Goal: Information Seeking & Learning: Learn about a topic

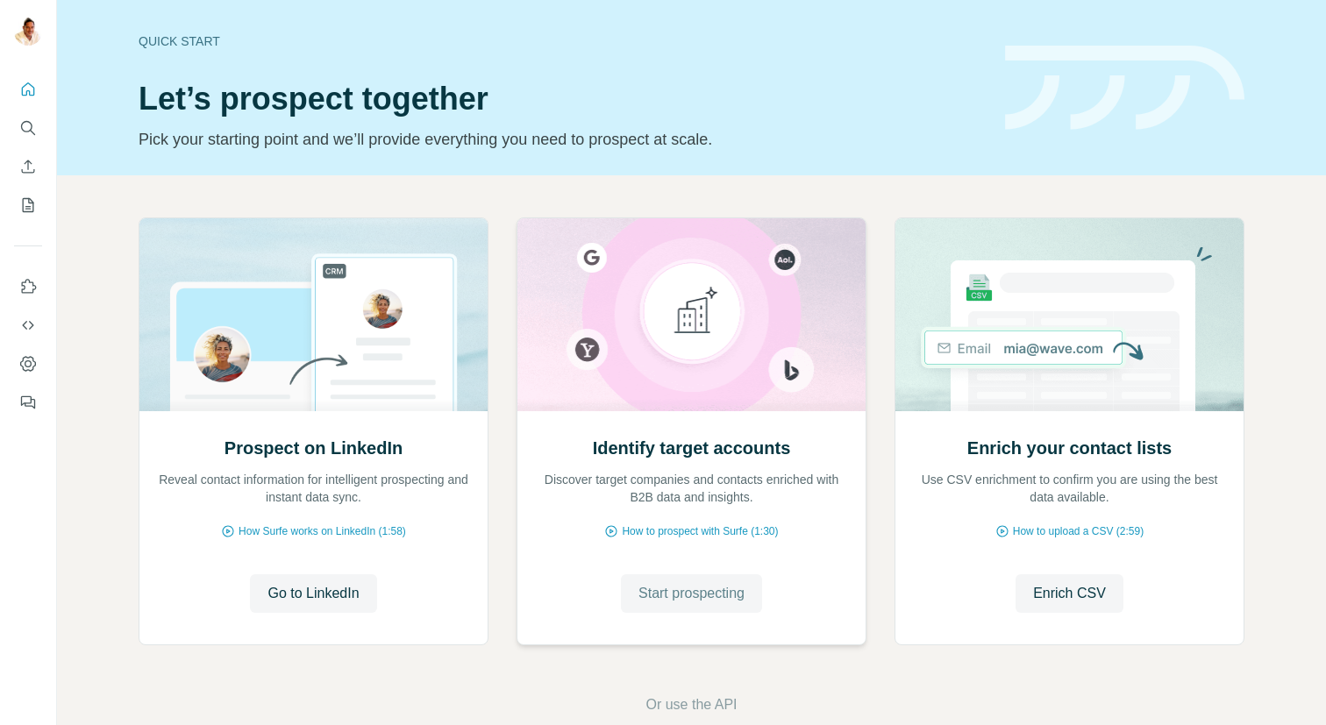
click at [689, 587] on span "Start prospecting" at bounding box center [692, 593] width 106 height 21
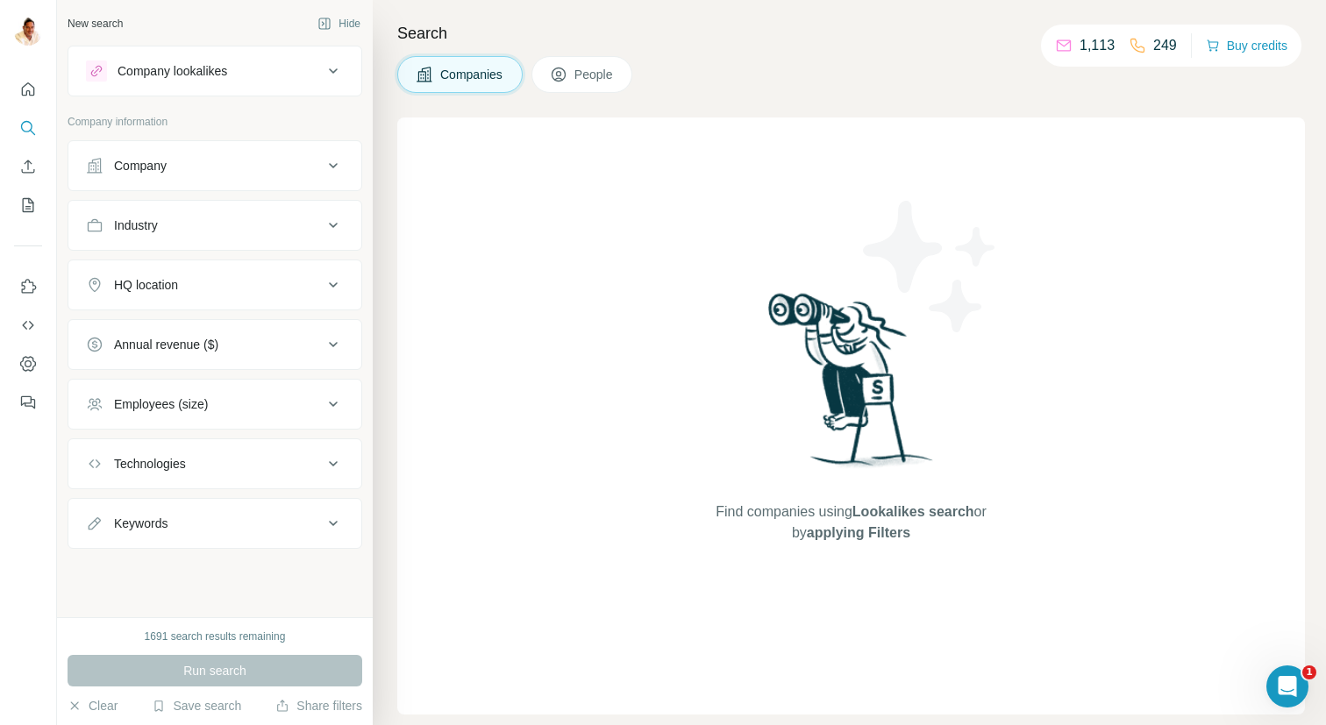
click at [175, 81] on div "Company lookalikes" at bounding box center [204, 71] width 237 height 21
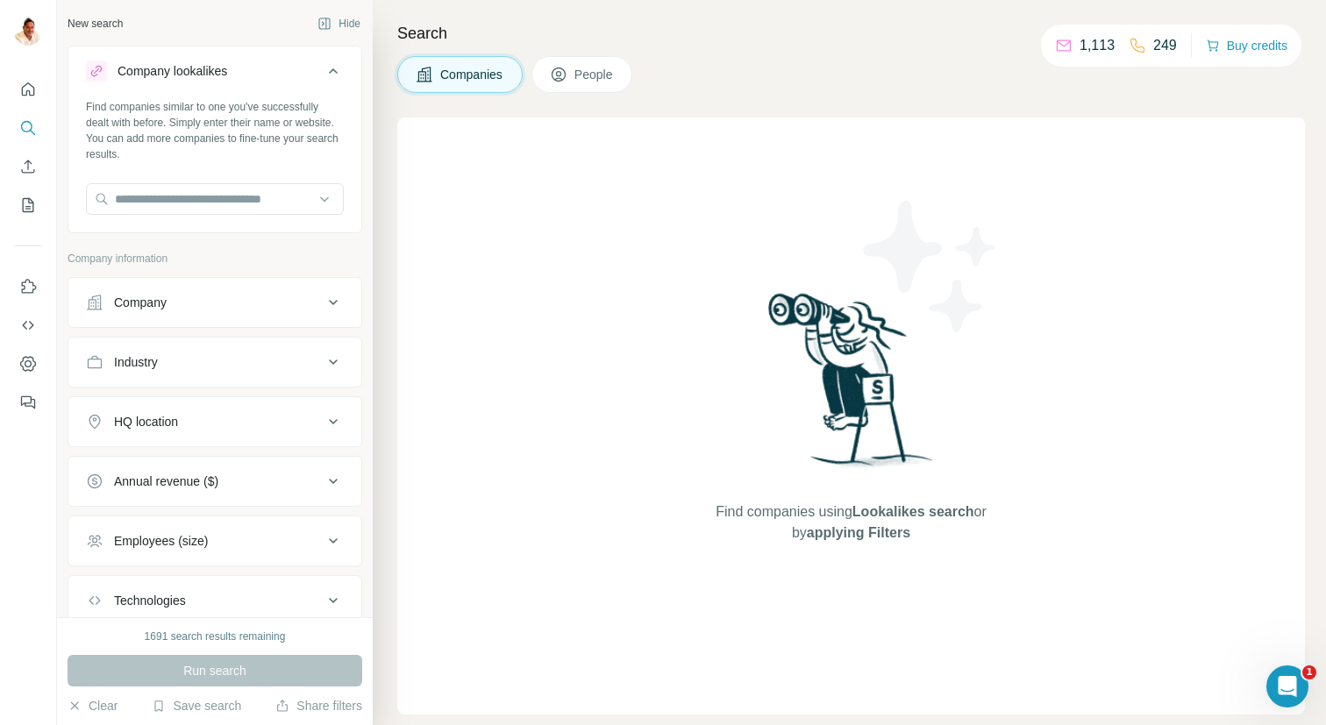
click at [154, 307] on div "Company" at bounding box center [140, 303] width 53 height 18
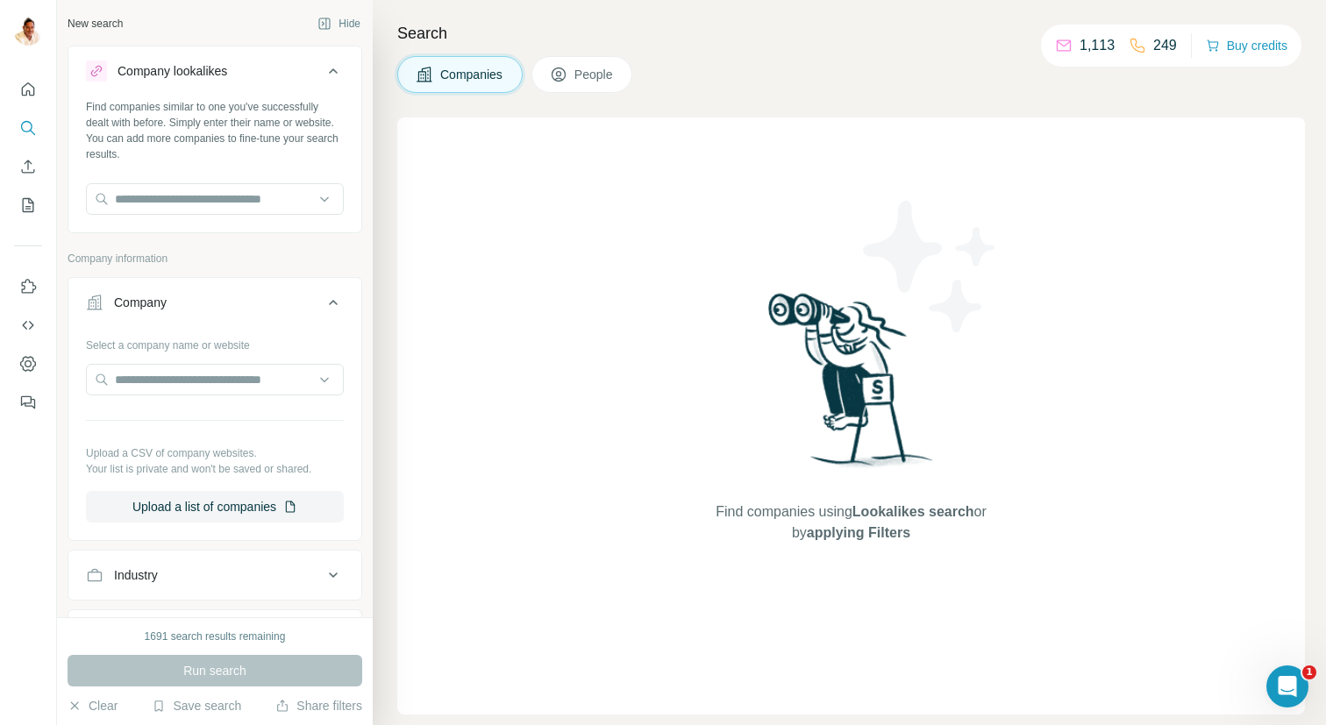
click at [152, 559] on button "Industry" at bounding box center [214, 575] width 293 height 42
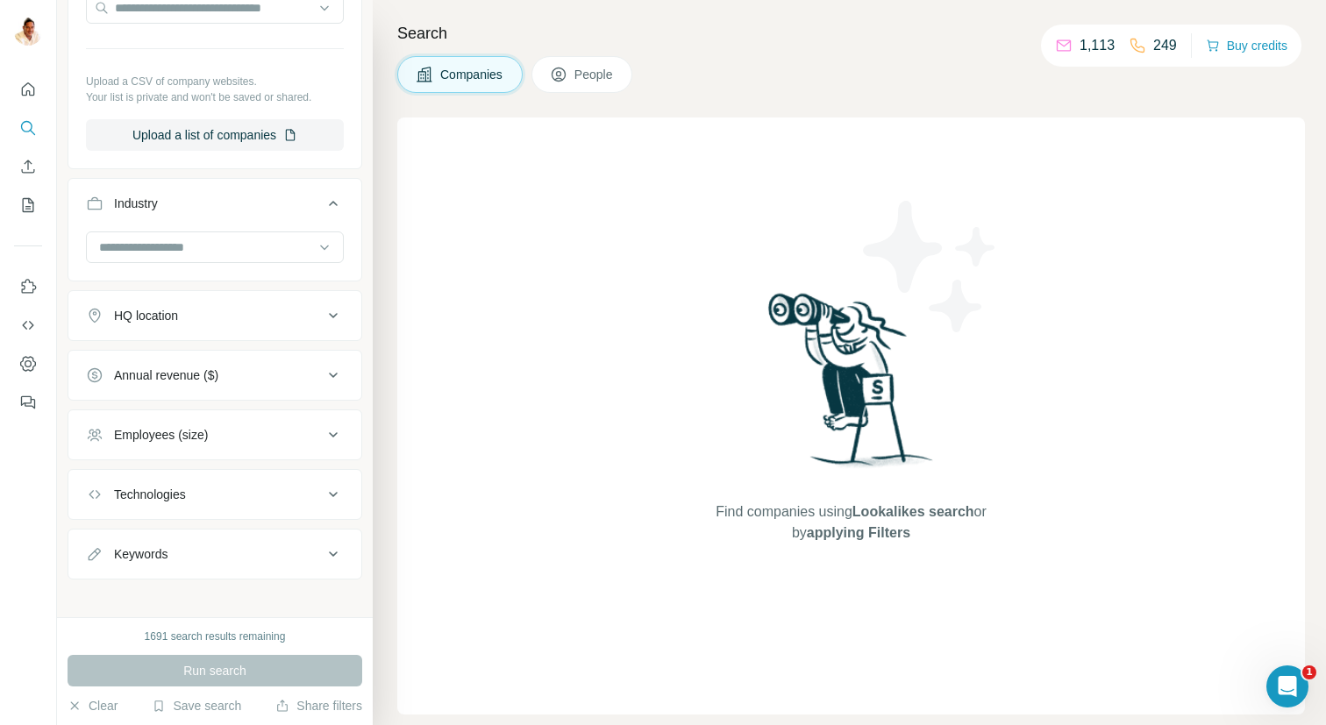
scroll to position [383, 0]
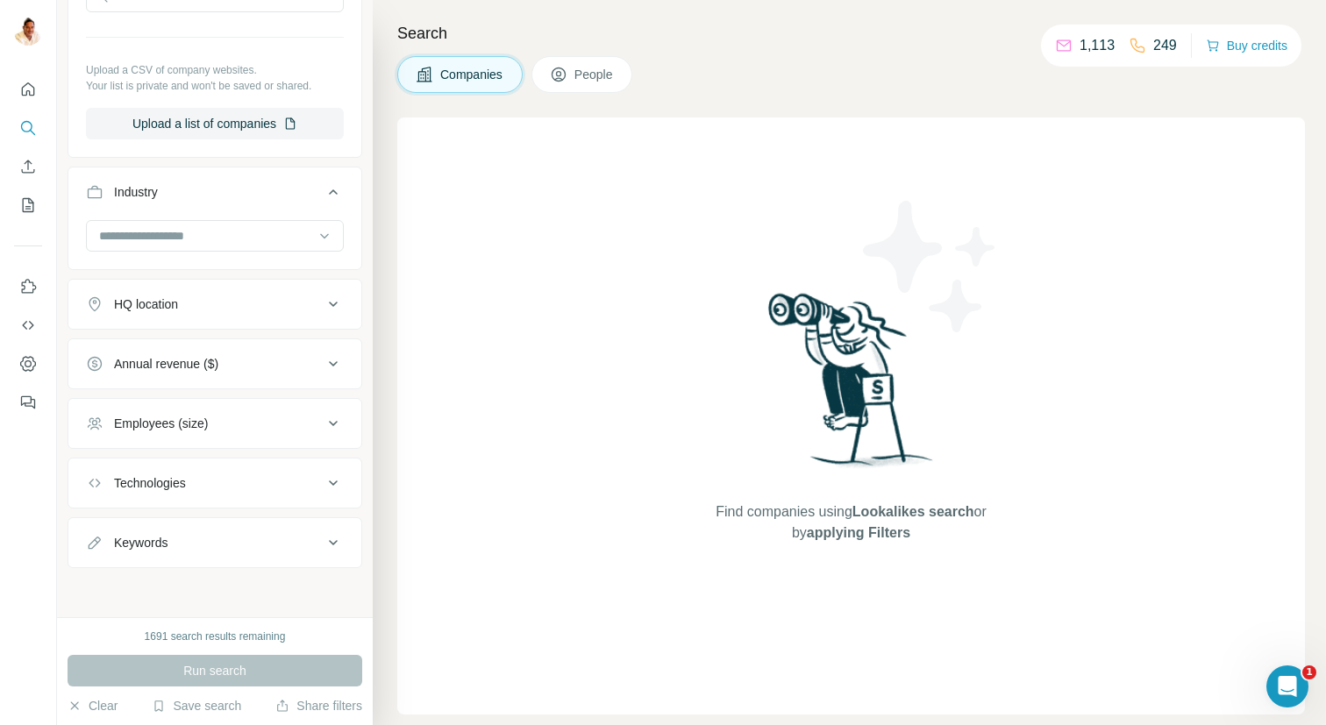
click at [137, 419] on div "Employees (size)" at bounding box center [161, 424] width 94 height 18
click at [106, 593] on icon at bounding box center [96, 592] width 21 height 21
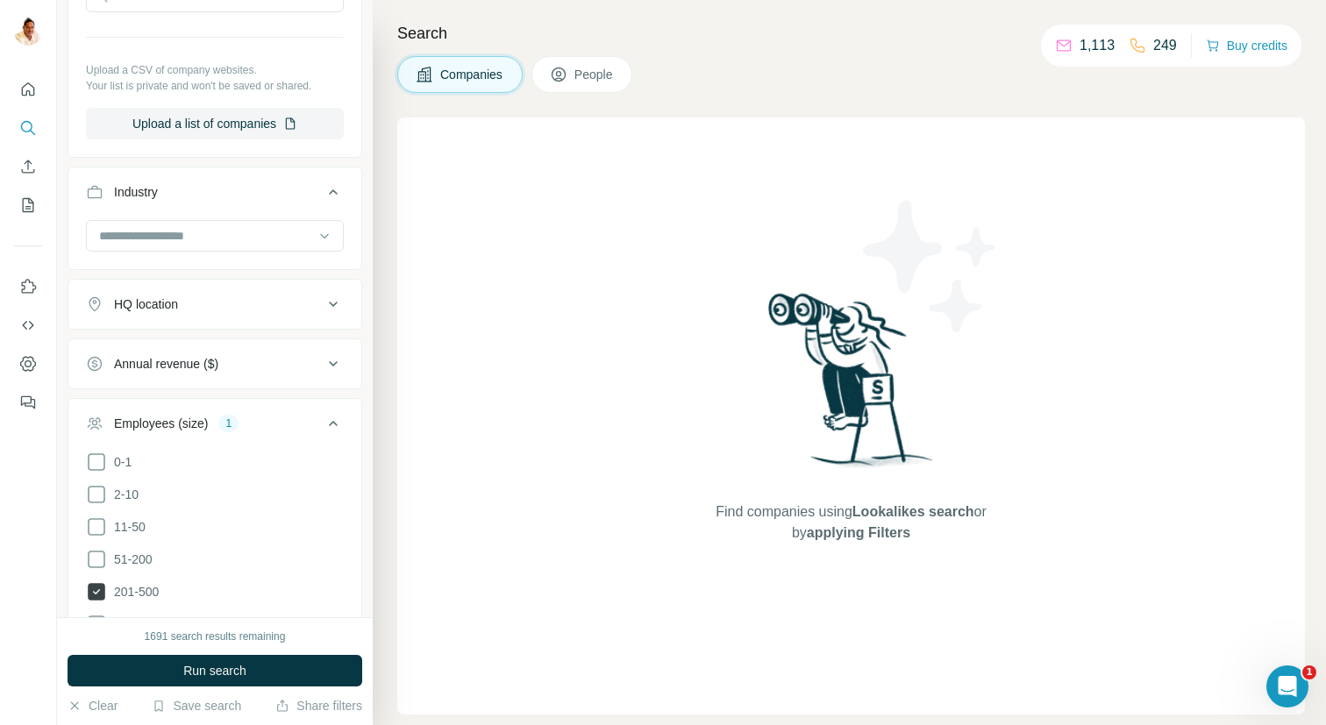
scroll to position [475, 0]
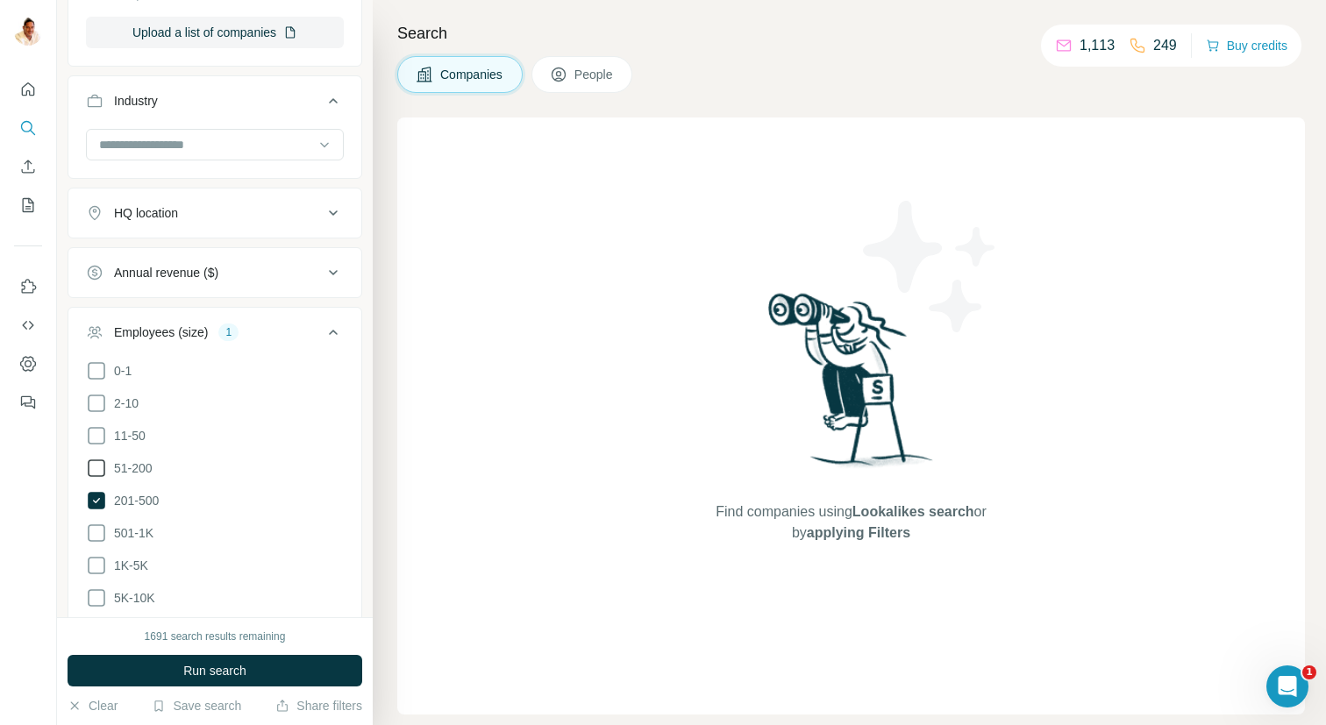
click at [96, 468] on icon at bounding box center [96, 468] width 21 height 21
click at [191, 222] on button "HQ location" at bounding box center [214, 213] width 293 height 42
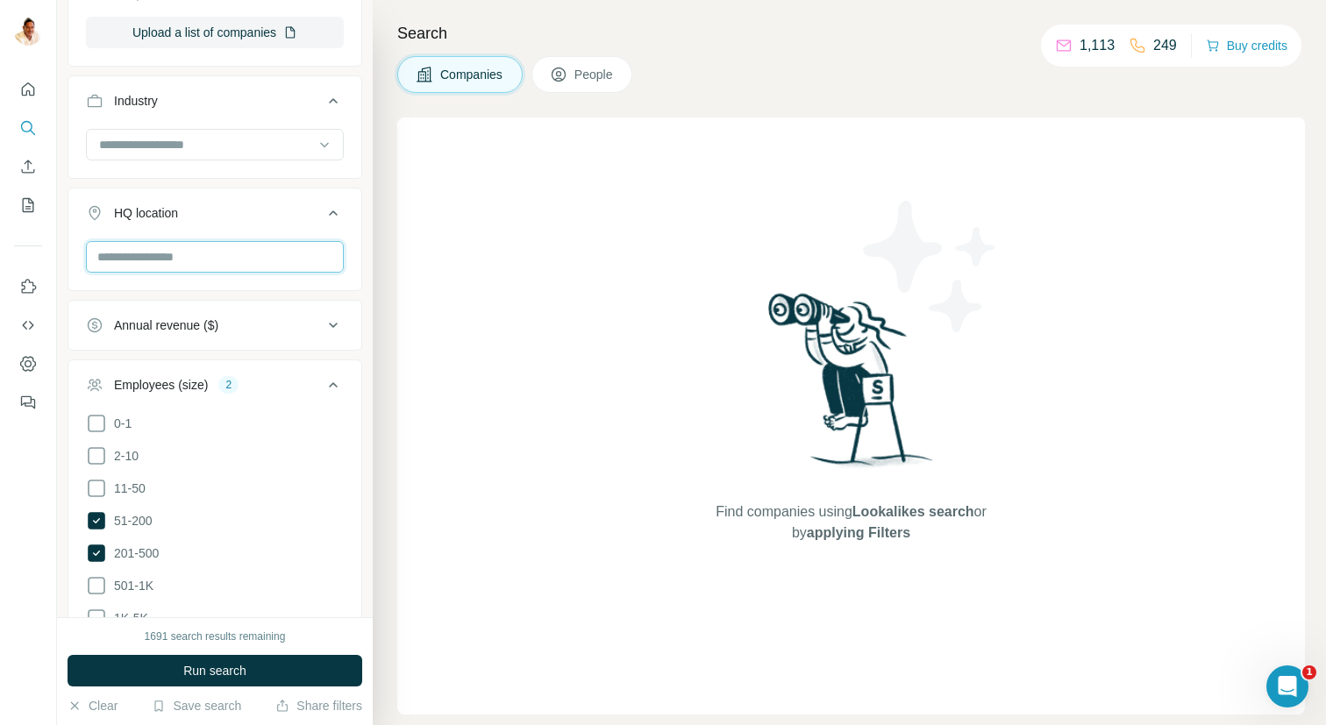
click at [218, 261] on input "text" at bounding box center [215, 257] width 258 height 32
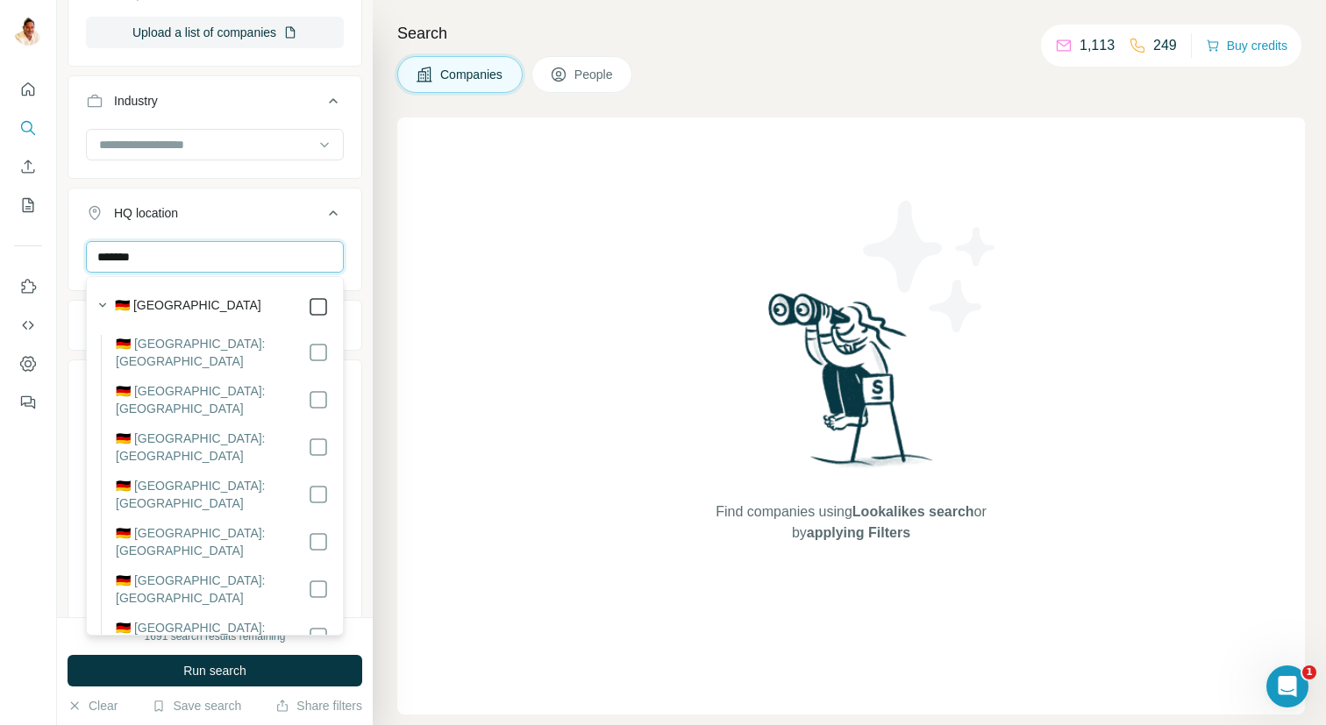
type input "*******"
click at [394, 482] on div "Search Companies People Find companies using Lookalikes search or by applying F…" at bounding box center [849, 362] width 953 height 725
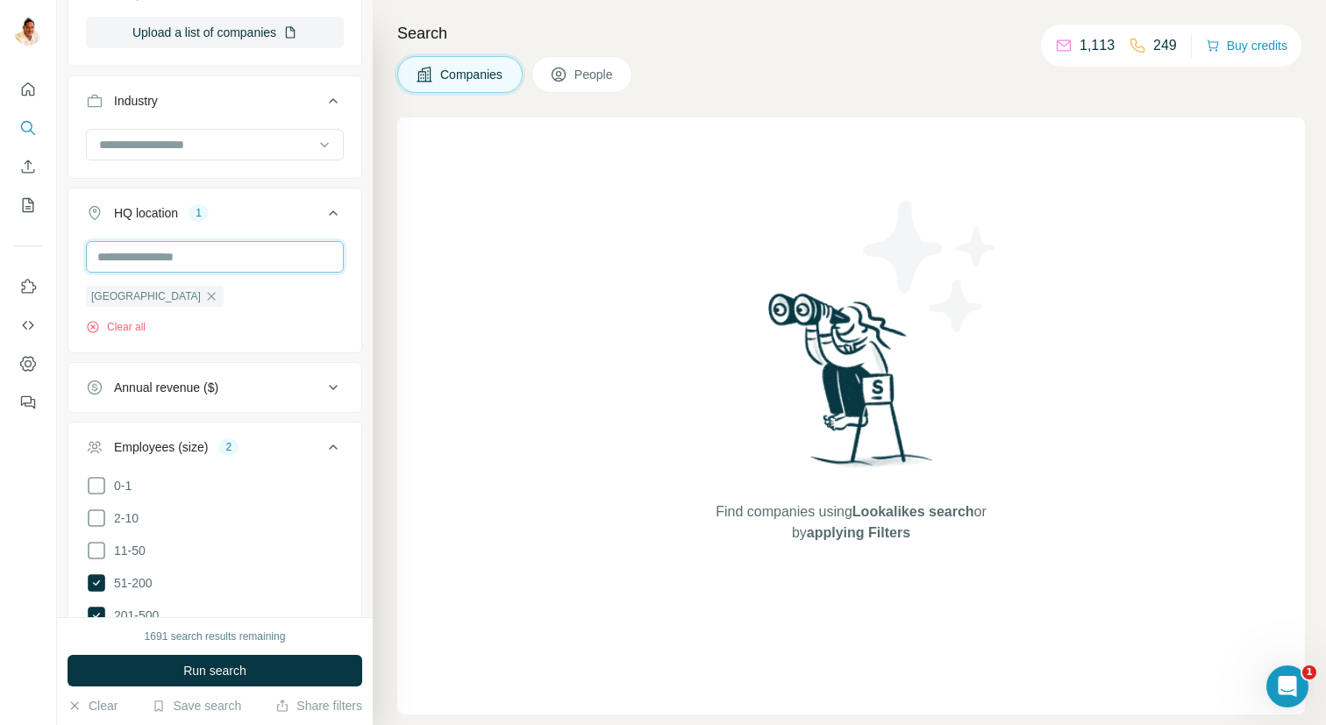
click at [180, 267] on input "text" at bounding box center [215, 257] width 258 height 32
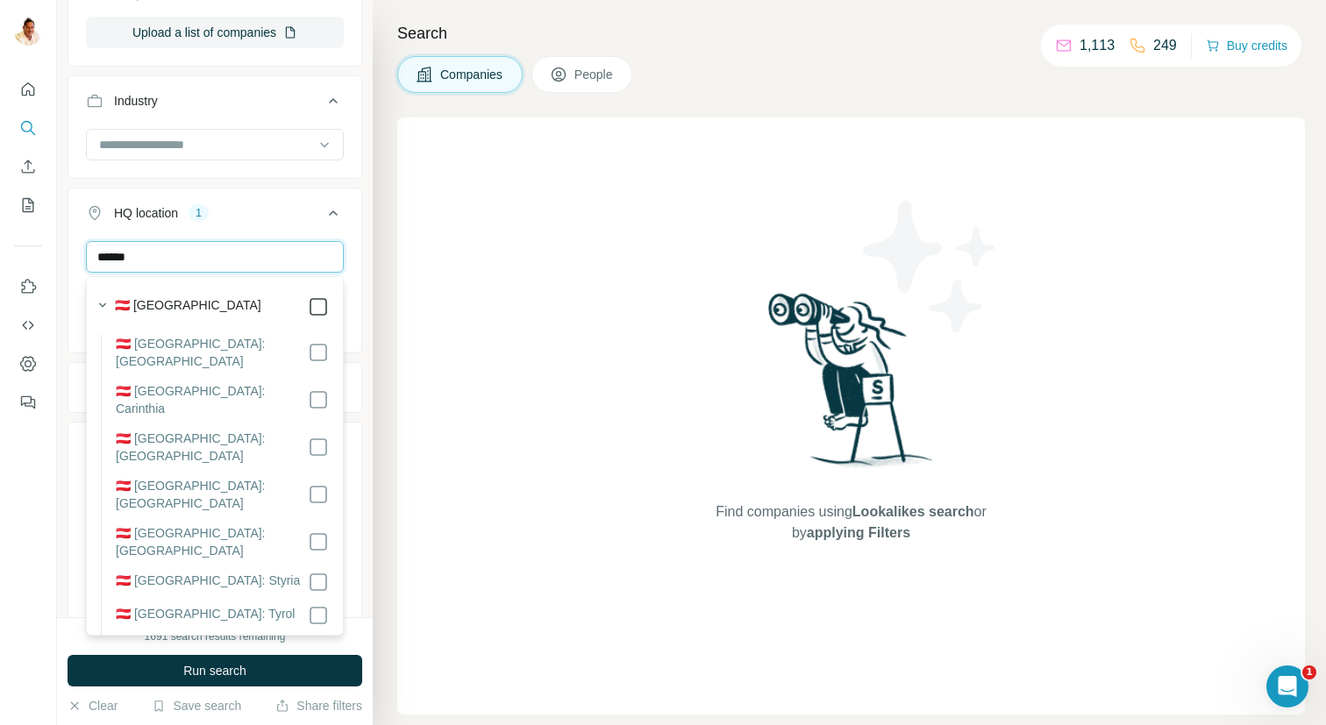
type input "******"
click at [483, 305] on div "Find companies using Lookalikes search or by applying Filters" at bounding box center [851, 416] width 908 height 597
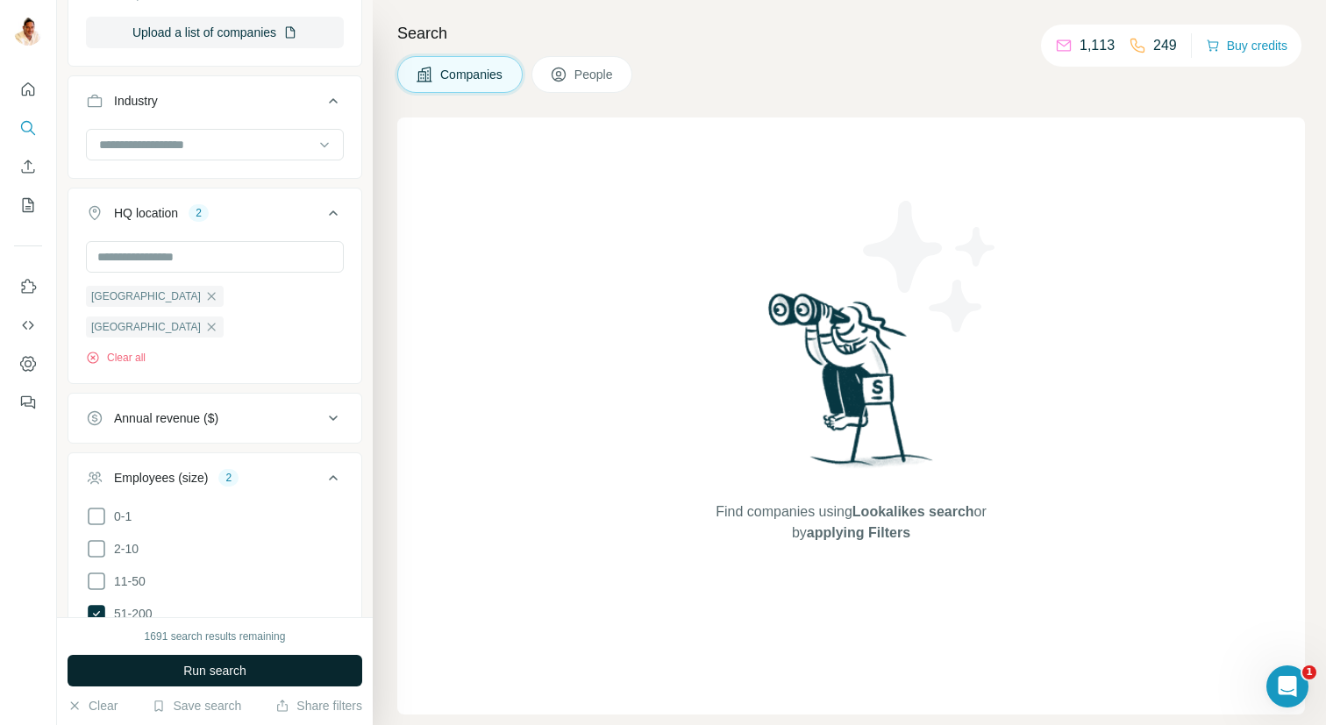
click at [172, 671] on button "Run search" at bounding box center [215, 671] width 295 height 32
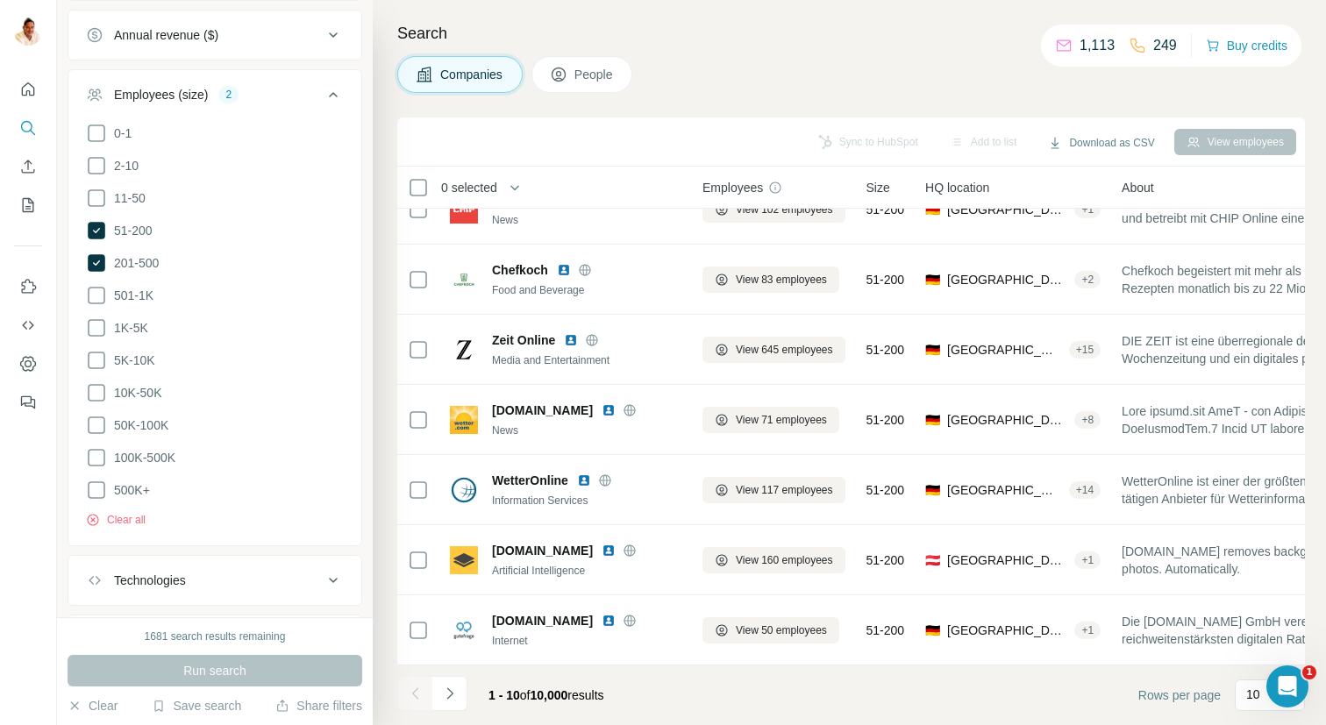
scroll to position [919, 0]
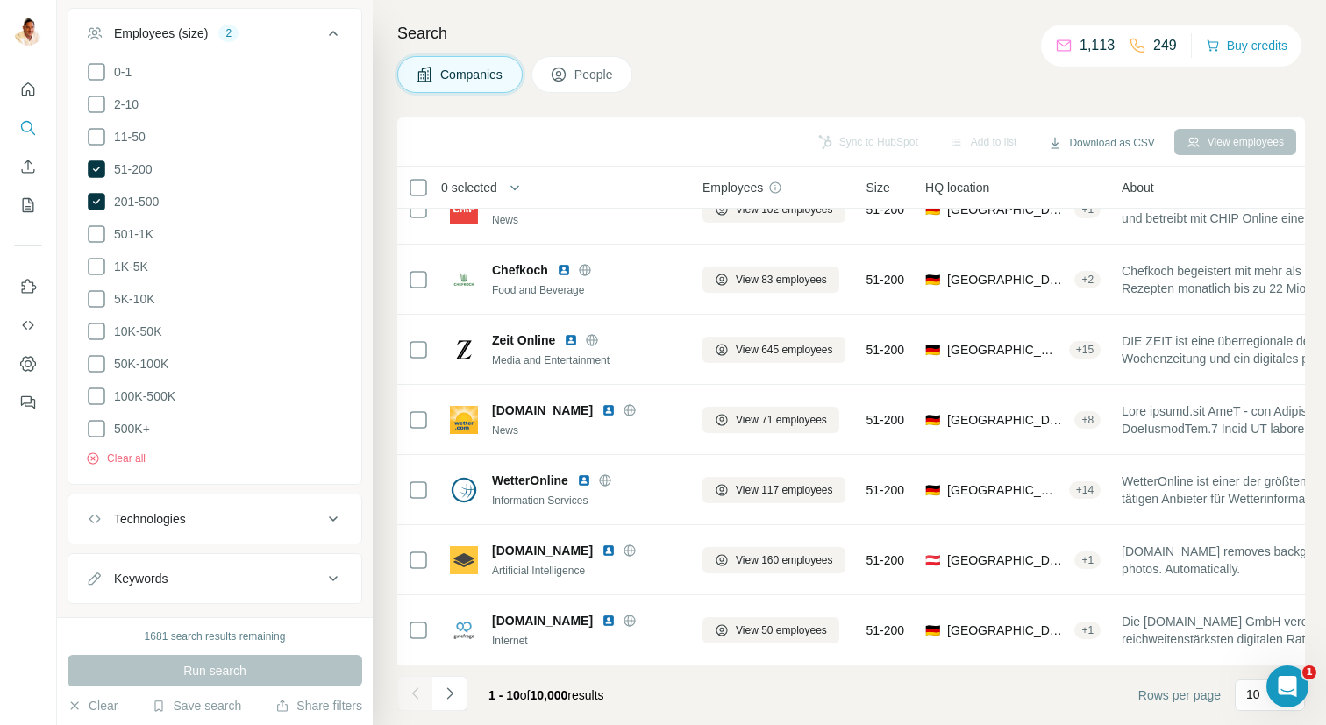
click at [183, 498] on button "Technologies" at bounding box center [214, 519] width 293 height 42
click at [183, 511] on div "Technologies" at bounding box center [150, 520] width 72 height 18
click at [173, 570] on div "Keywords" at bounding box center [204, 579] width 237 height 18
click at [149, 607] on input "text" at bounding box center [197, 623] width 223 height 32
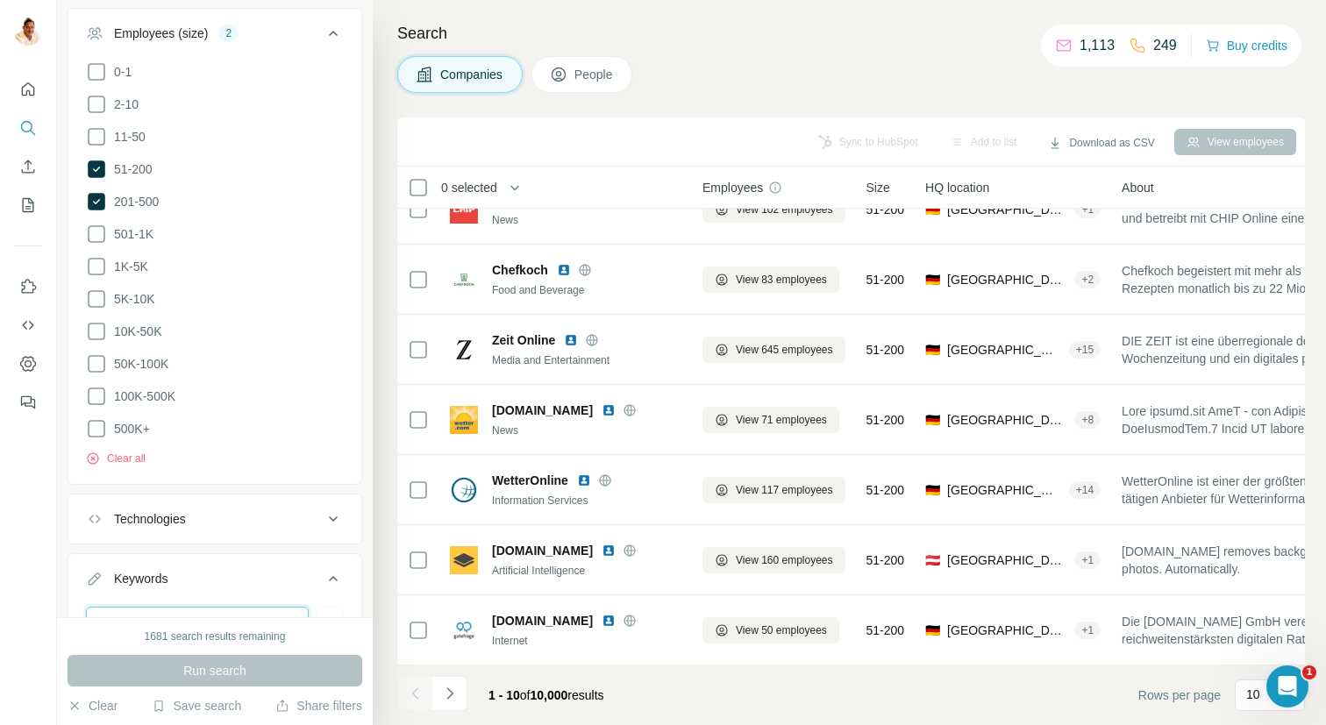
click at [149, 607] on input "text" at bounding box center [197, 623] width 223 height 32
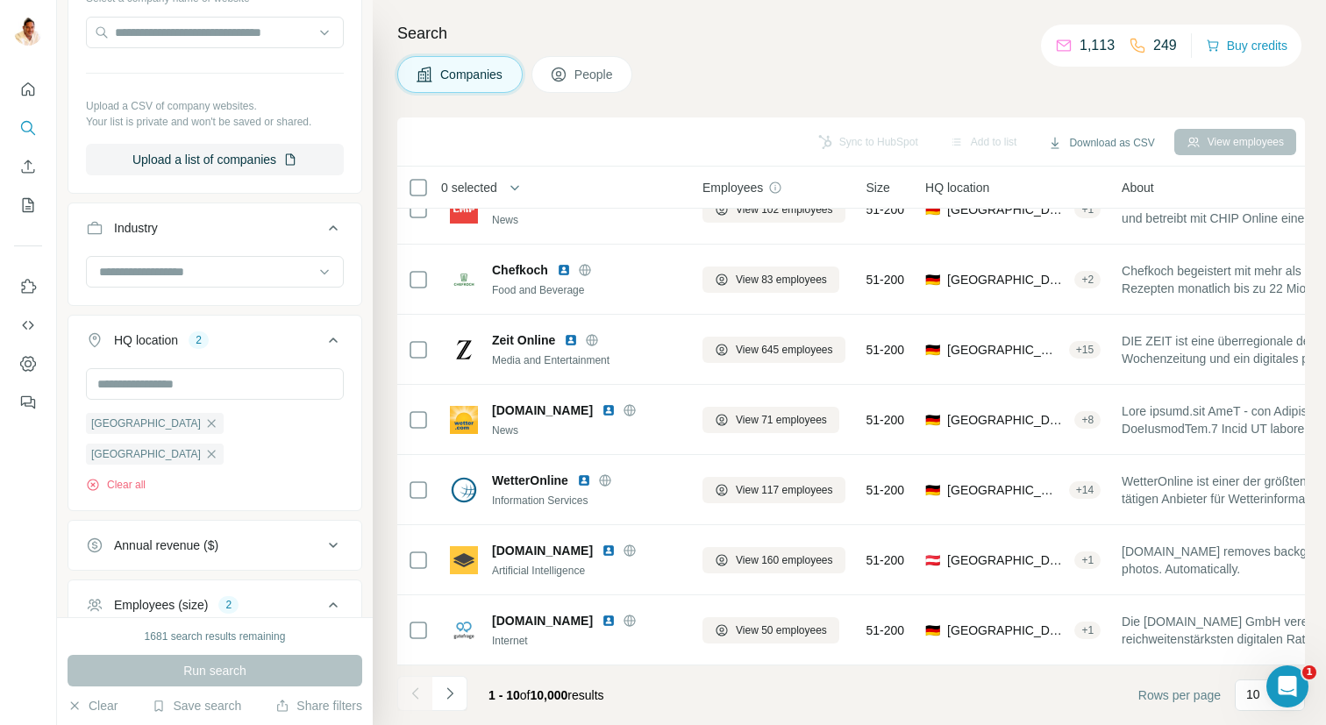
scroll to position [293, 0]
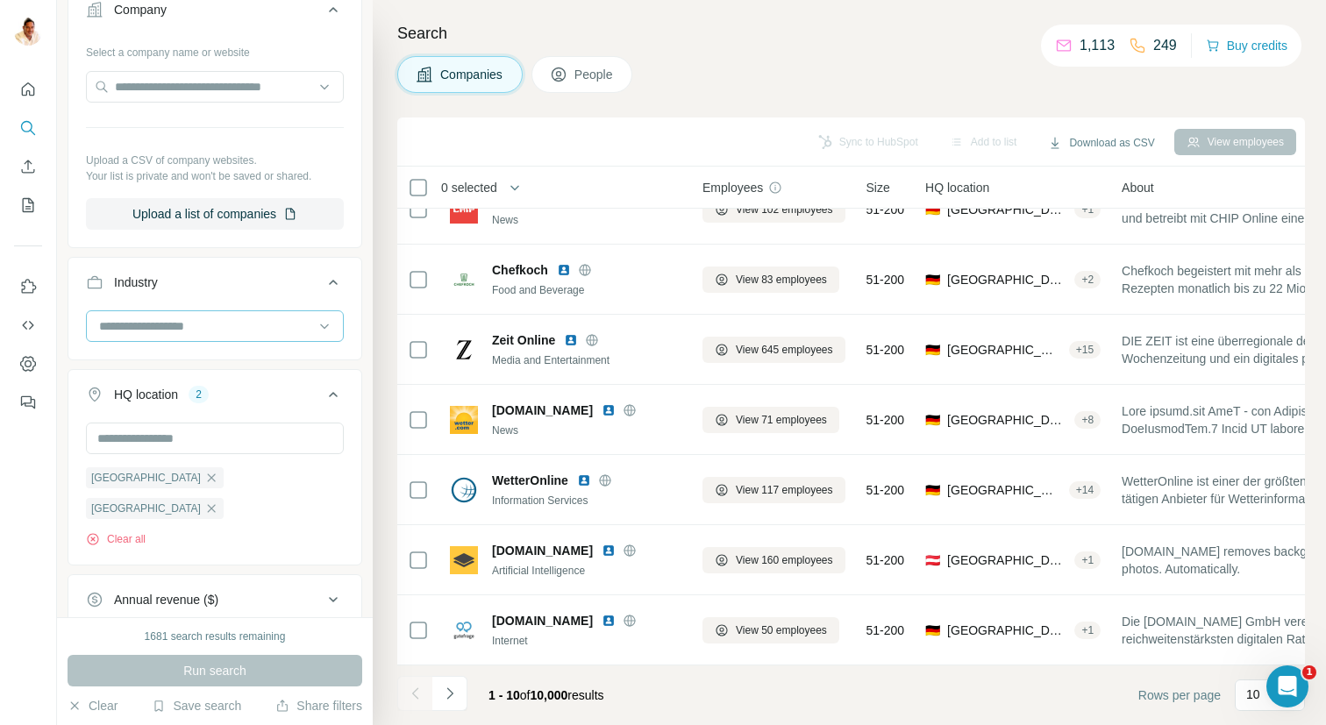
click at [146, 322] on input at bounding box center [205, 326] width 217 height 19
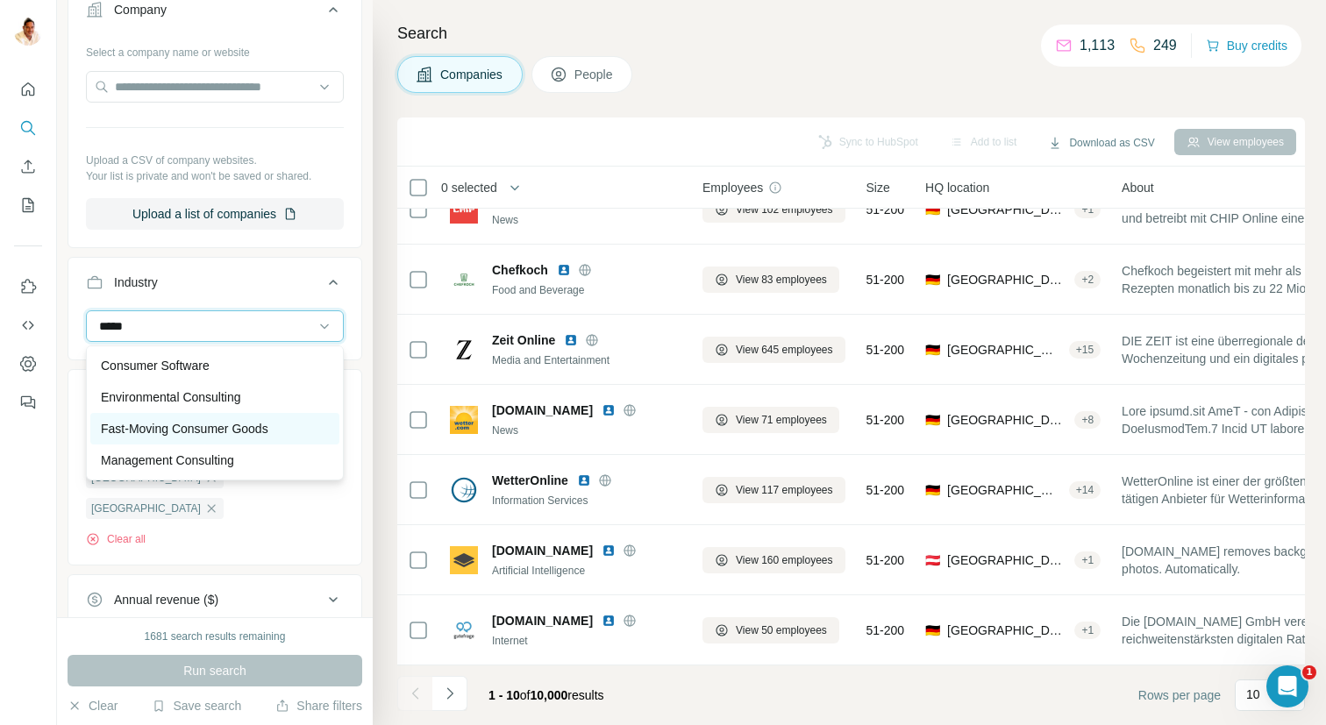
scroll to position [0, 0]
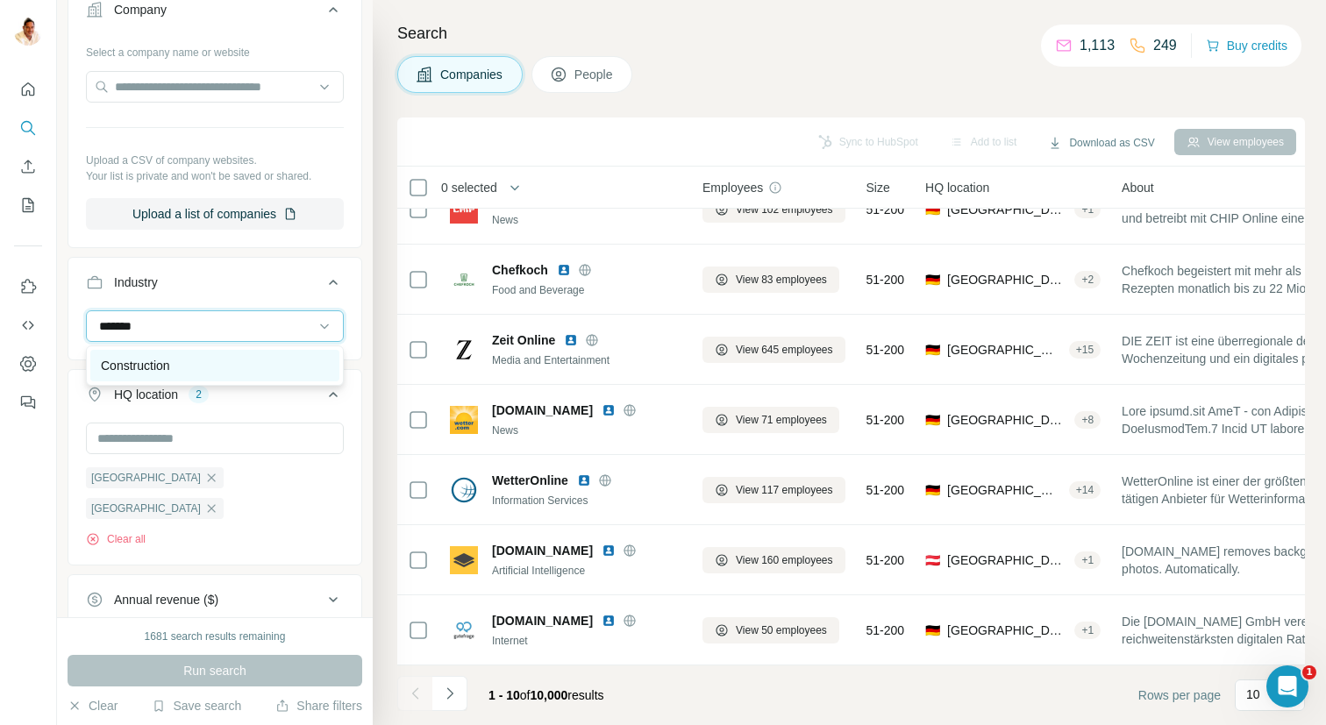
type input "*******"
click at [138, 363] on p "Construction" at bounding box center [135, 366] width 69 height 18
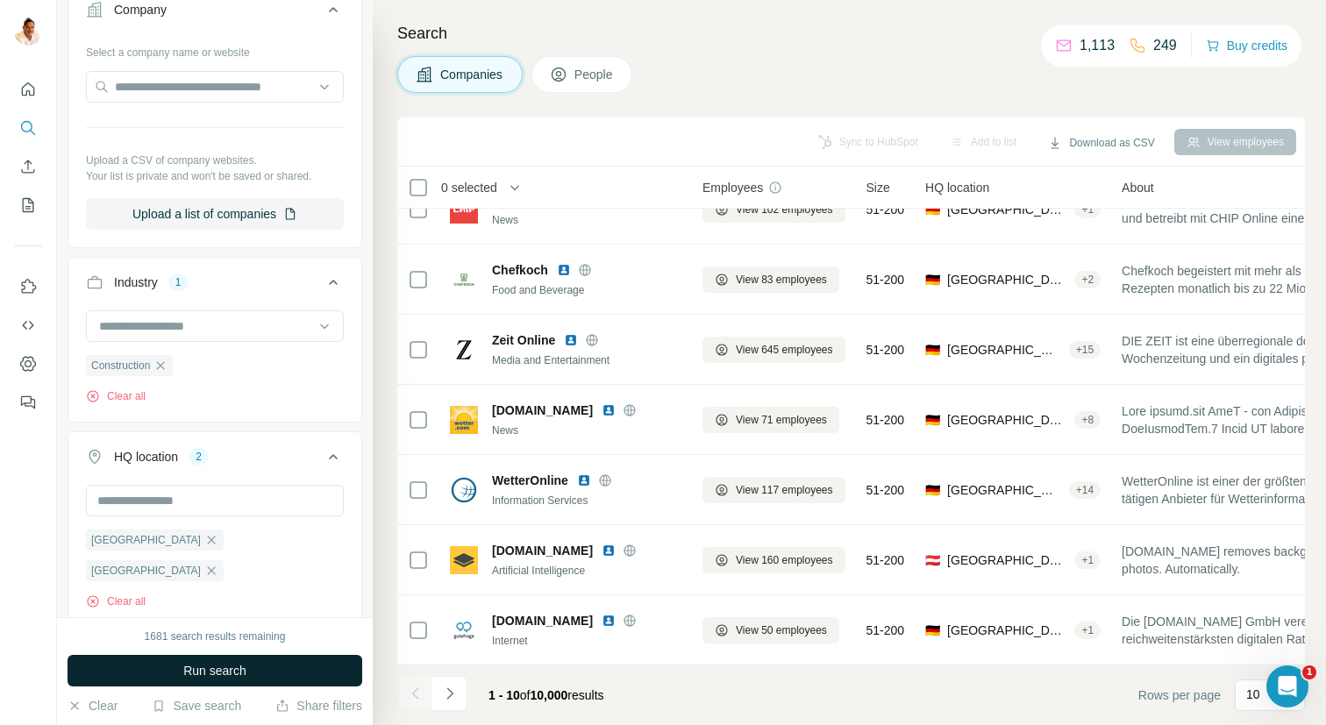
click at [203, 660] on button "Run search" at bounding box center [215, 671] width 295 height 32
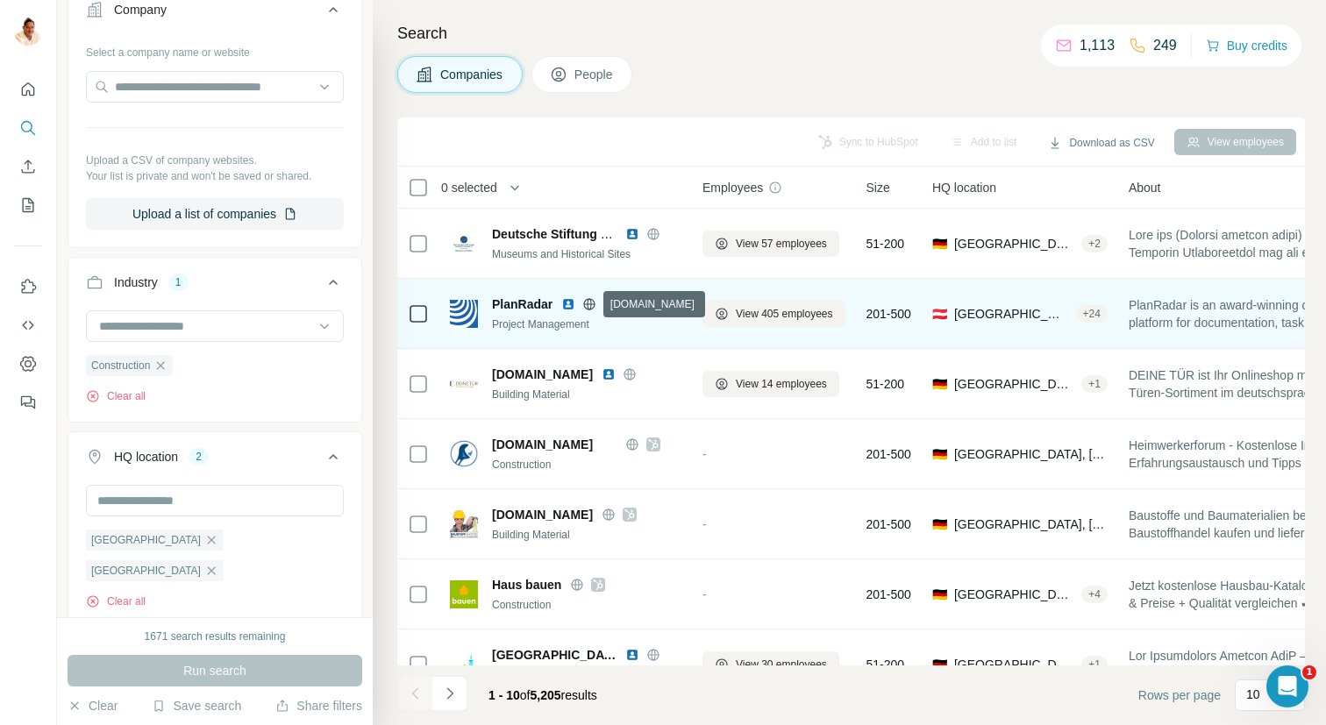
click at [591, 305] on icon at bounding box center [589, 304] width 14 height 14
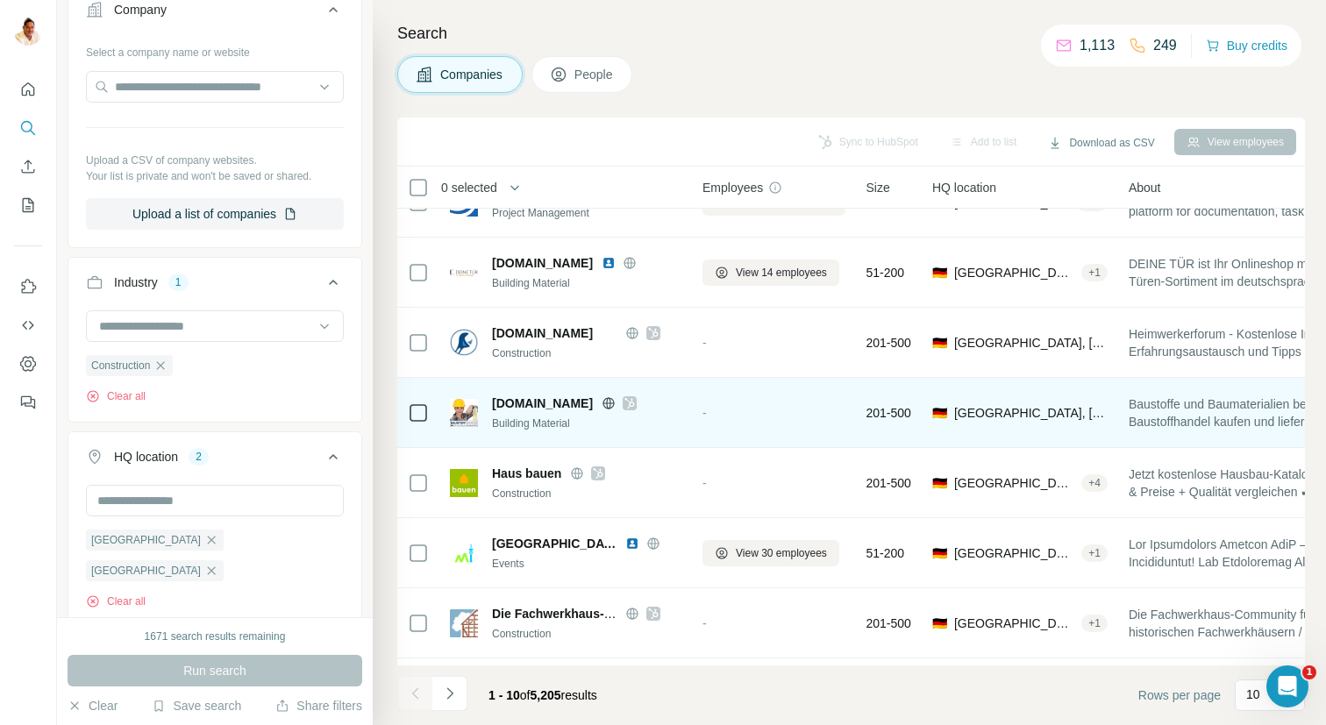
scroll to position [112, 0]
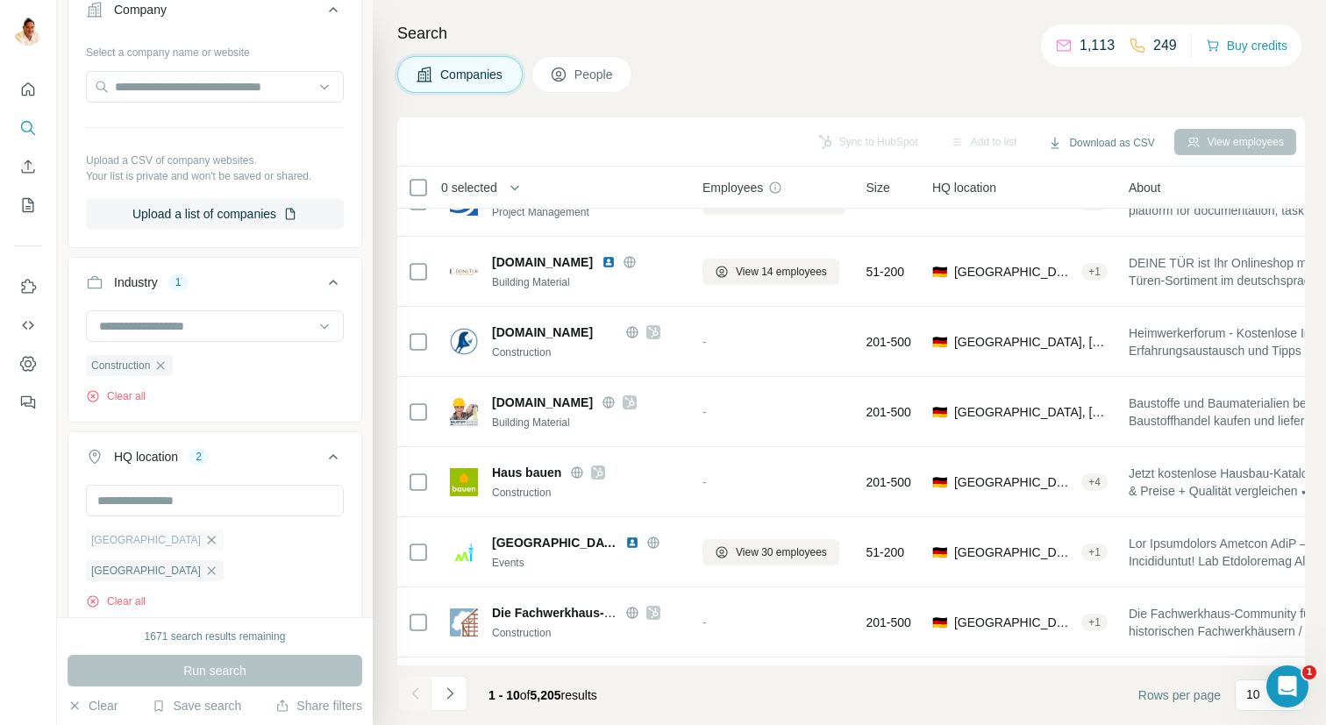
click at [204, 536] on icon "button" at bounding box center [211, 540] width 14 height 14
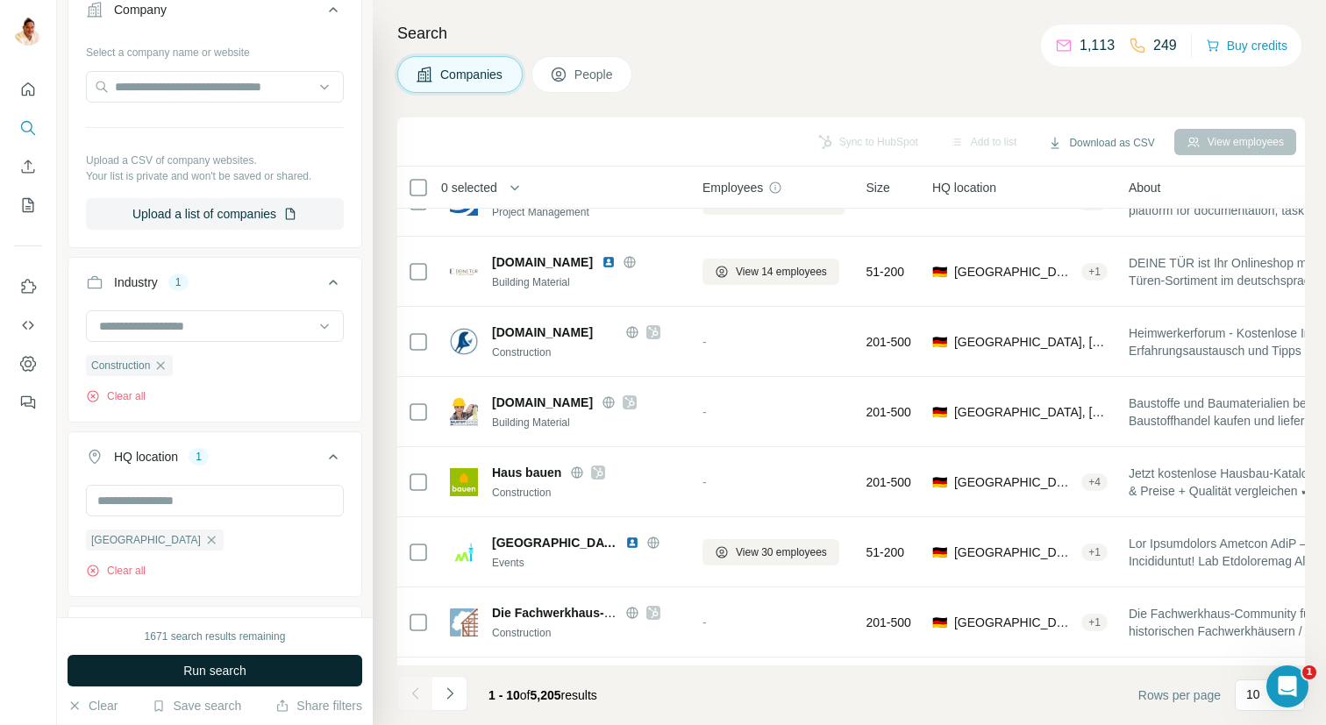
click at [252, 672] on button "Run search" at bounding box center [215, 671] width 295 height 32
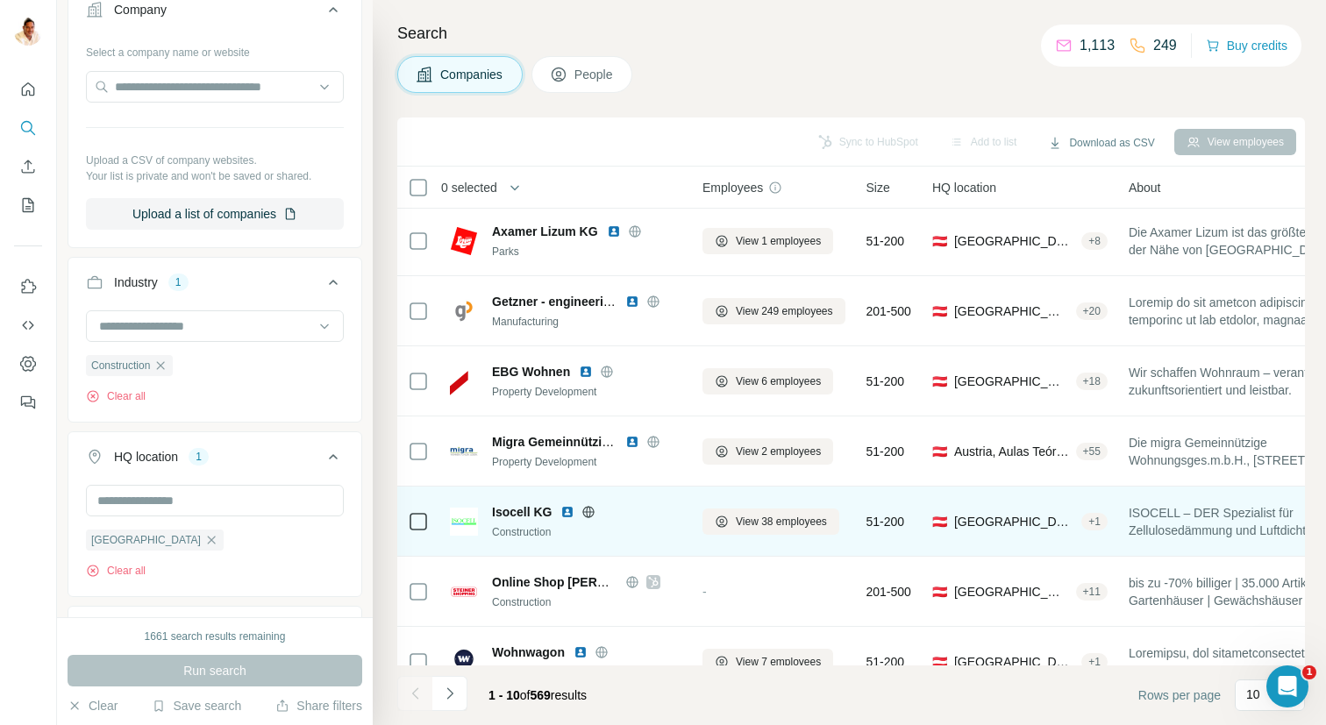
scroll to position [245, 0]
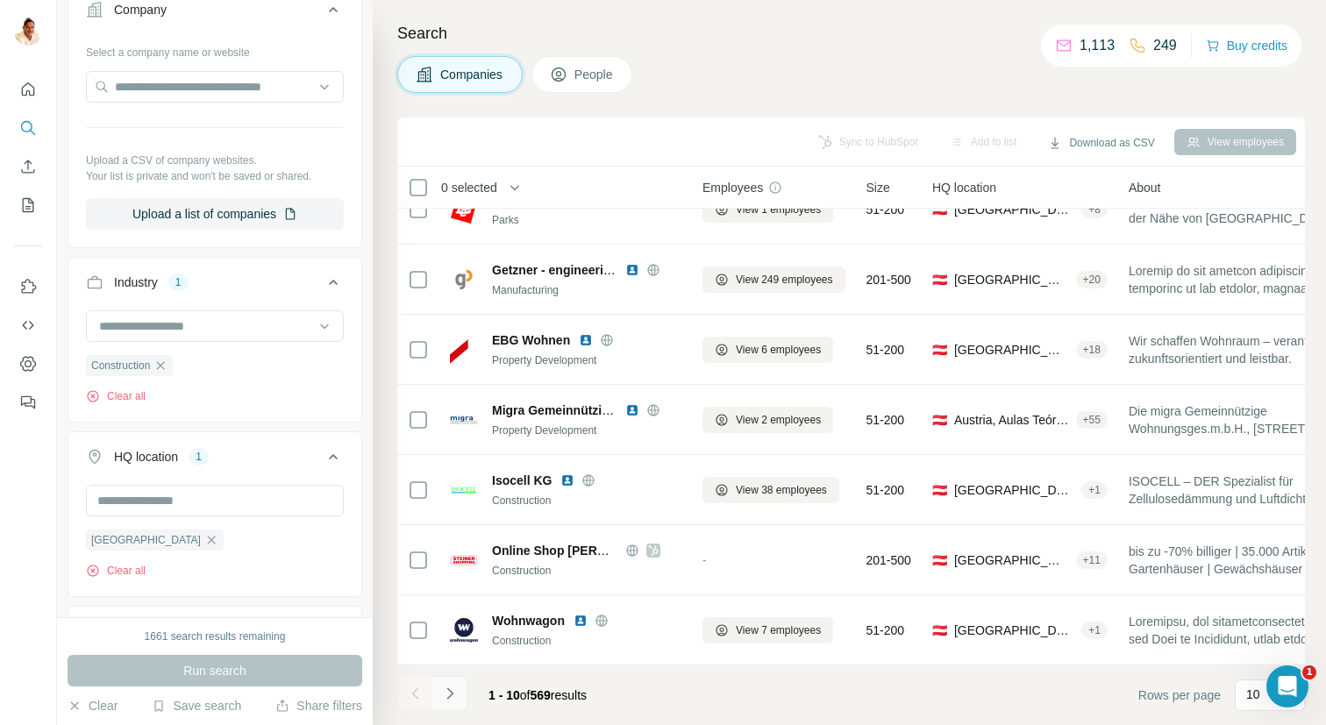
click at [453, 694] on icon "Navigate to next page" at bounding box center [450, 694] width 18 height 18
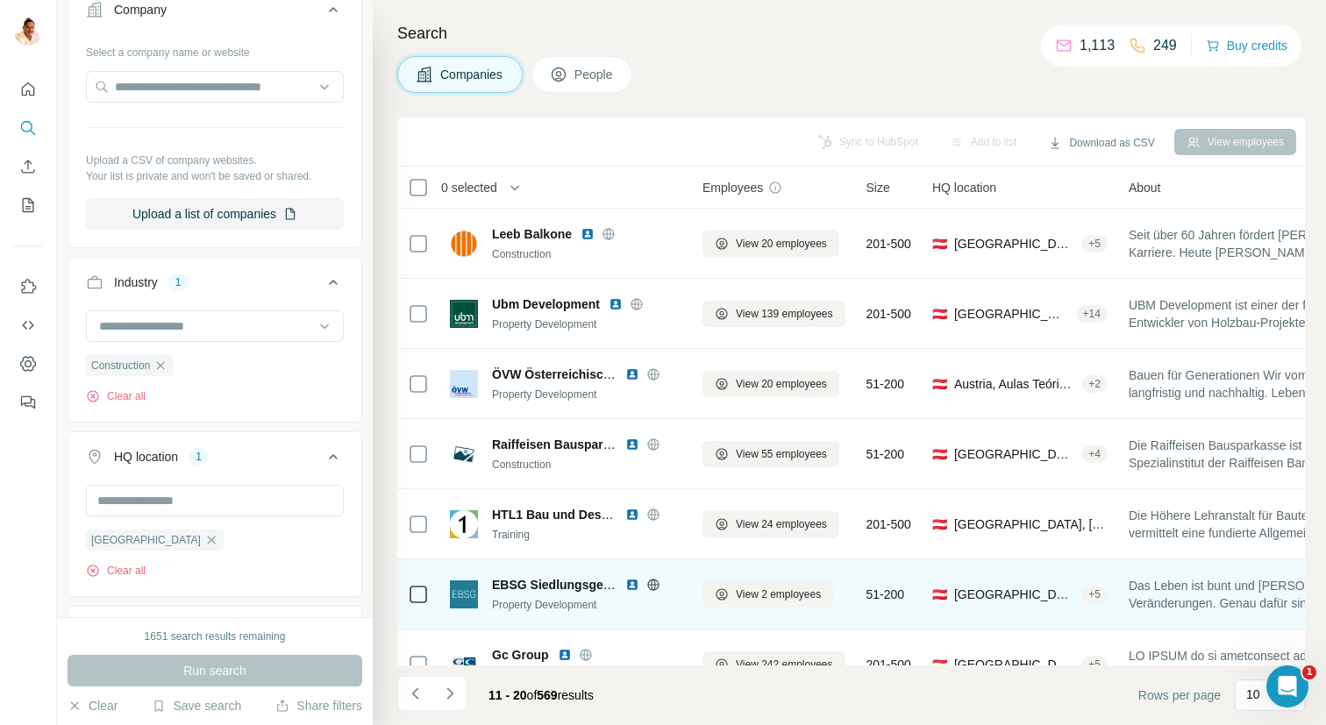
scroll to position [4, 0]
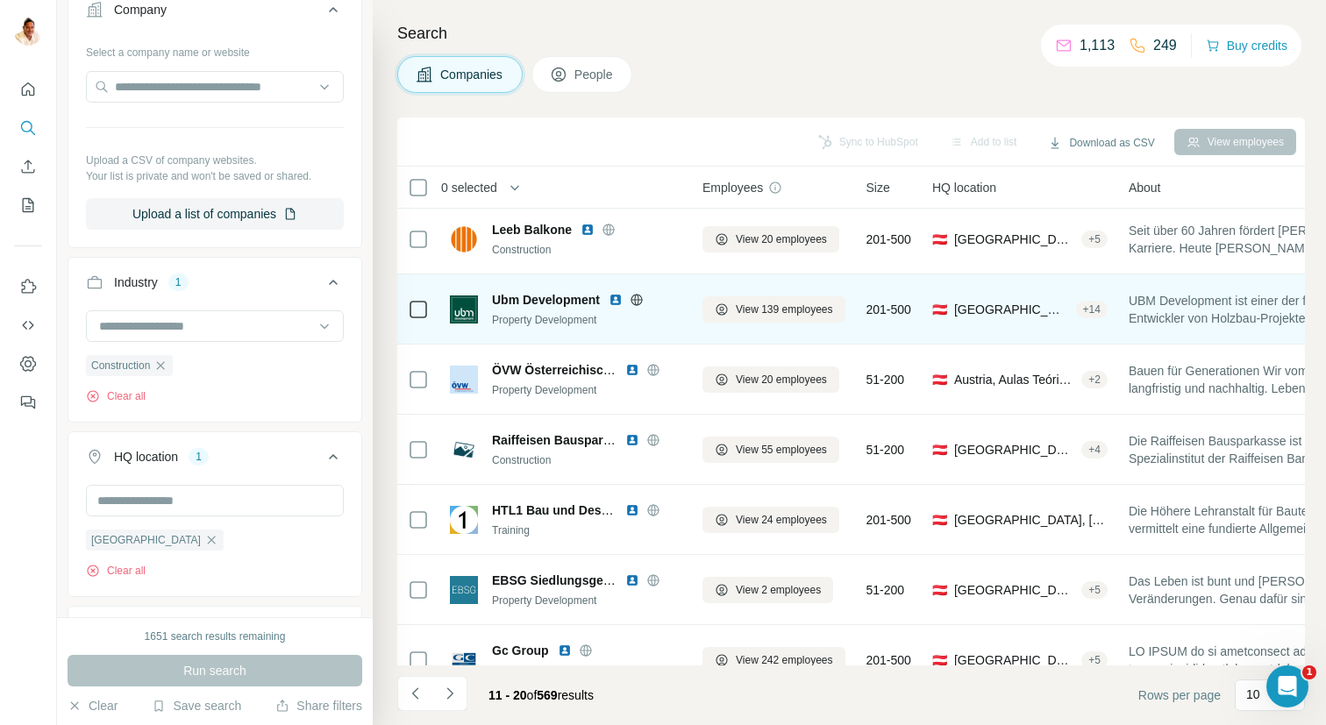
click at [638, 299] on icon at bounding box center [636, 299] width 11 height 1
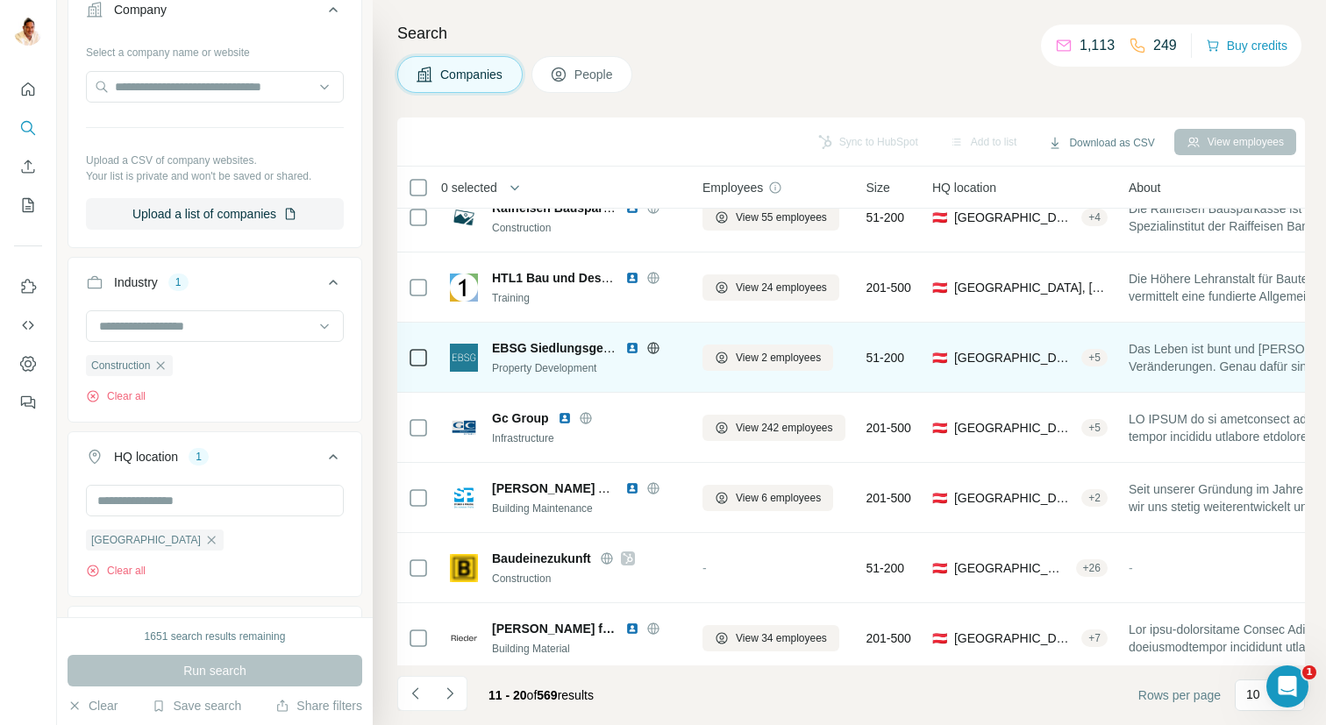
scroll to position [245, 0]
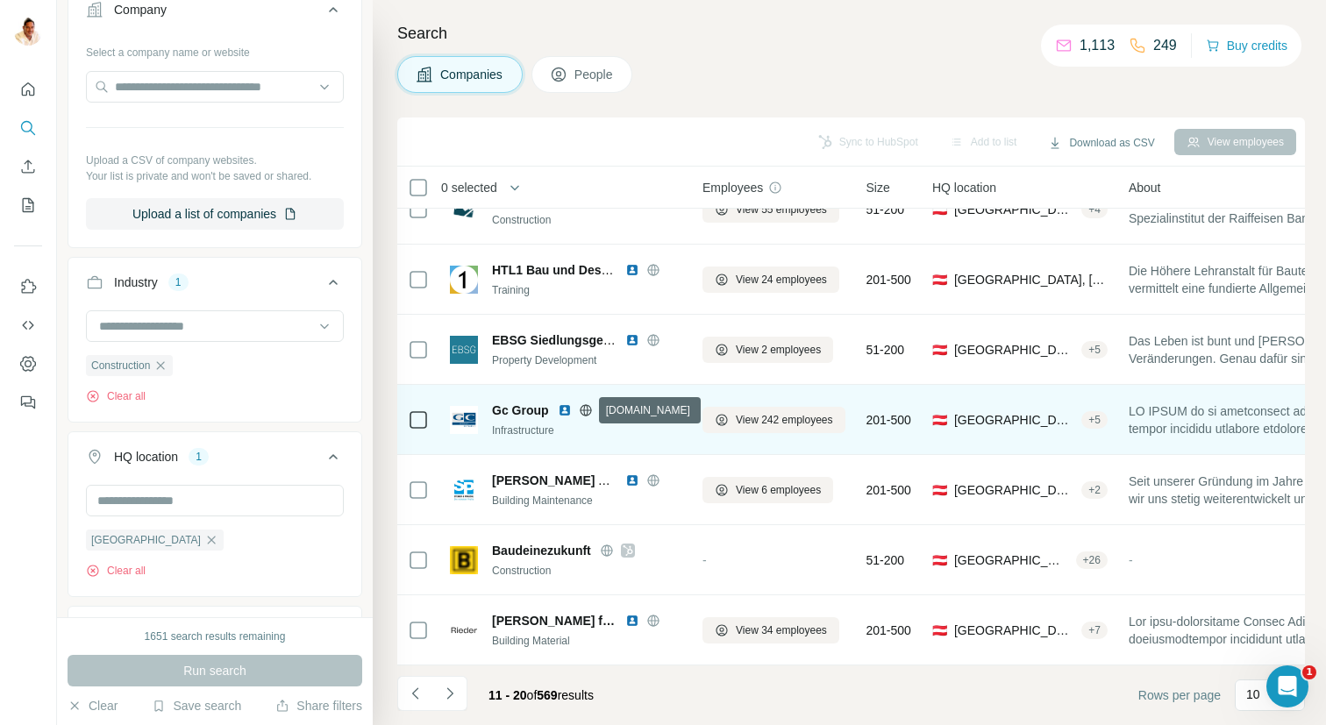
click at [584, 410] on icon at bounding box center [585, 410] width 11 height 1
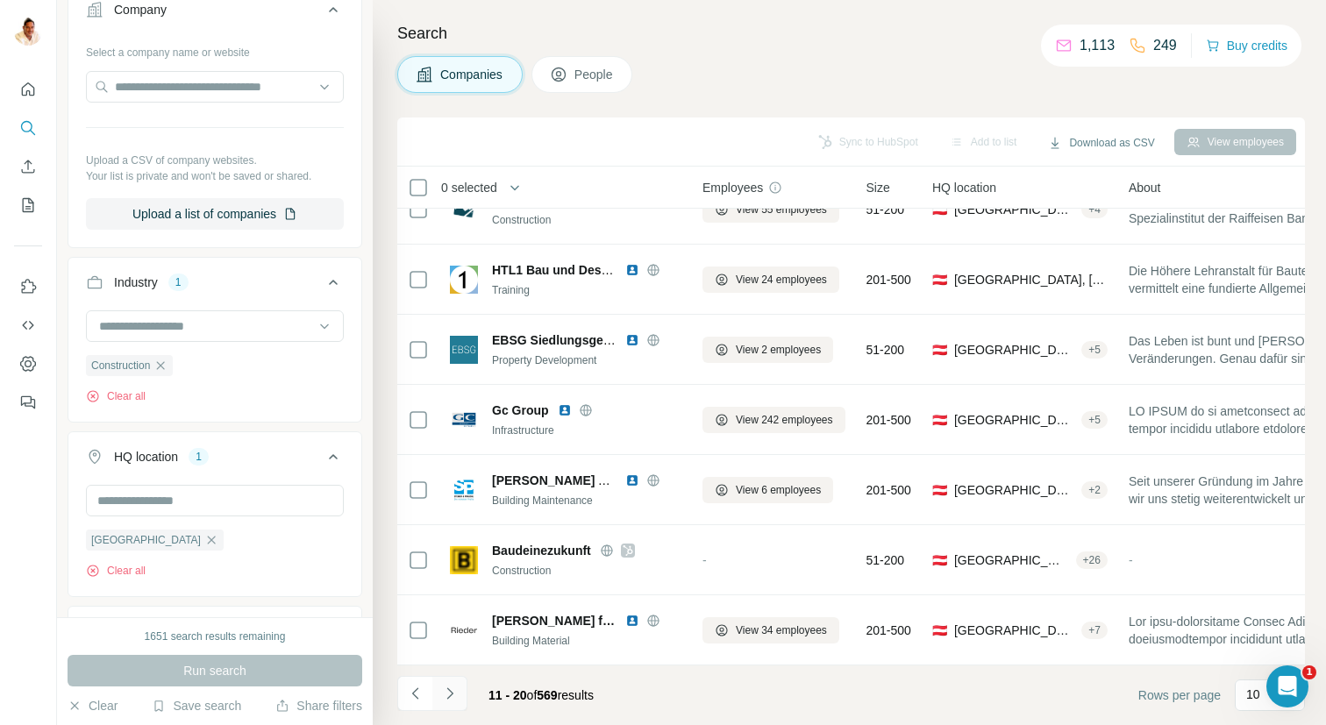
click at [451, 688] on icon "Navigate to next page" at bounding box center [450, 694] width 18 height 18
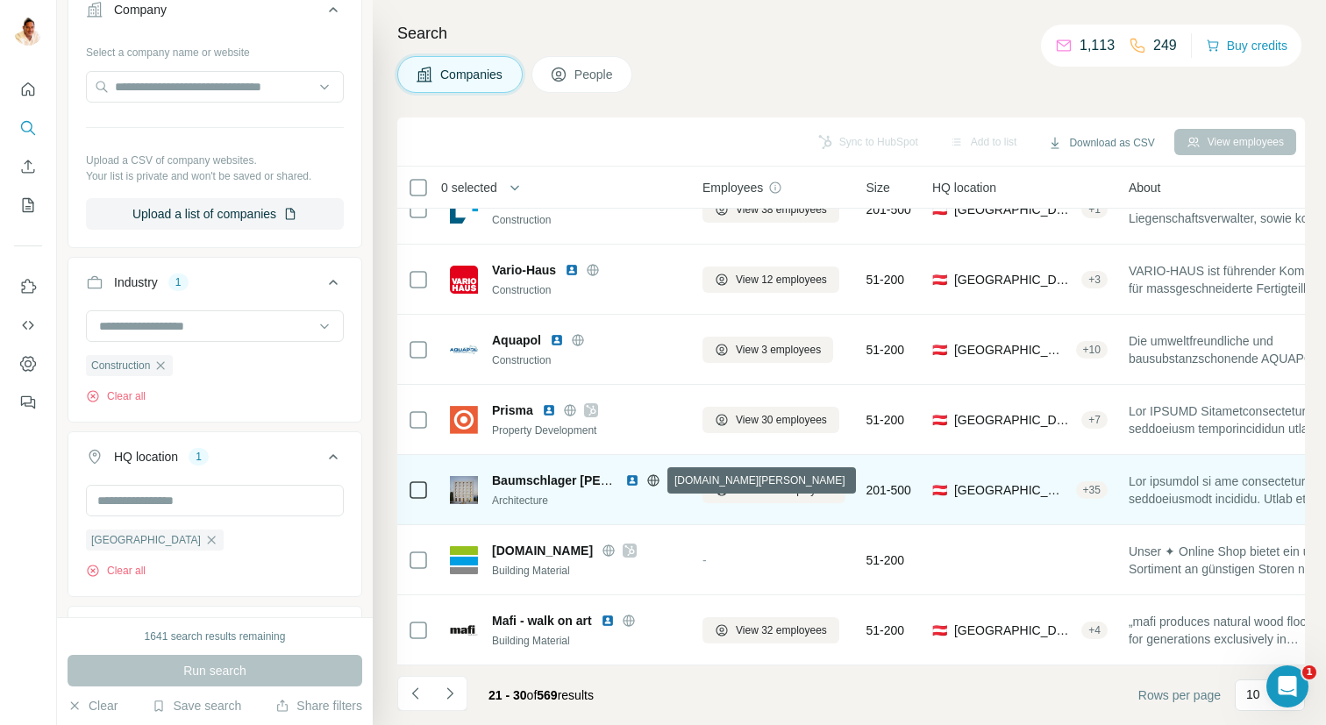
click at [654, 480] on icon at bounding box center [652, 480] width 11 height 1
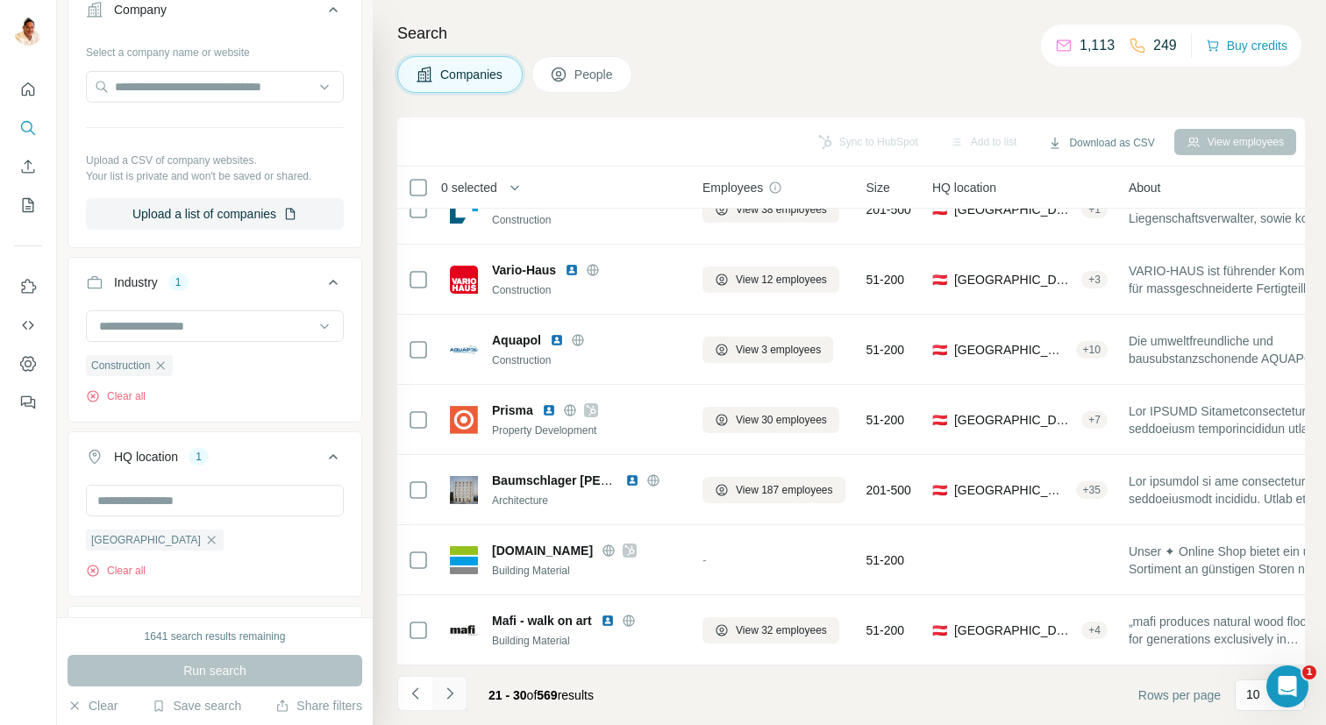
click at [453, 698] on icon "Navigate to next page" at bounding box center [450, 694] width 18 height 18
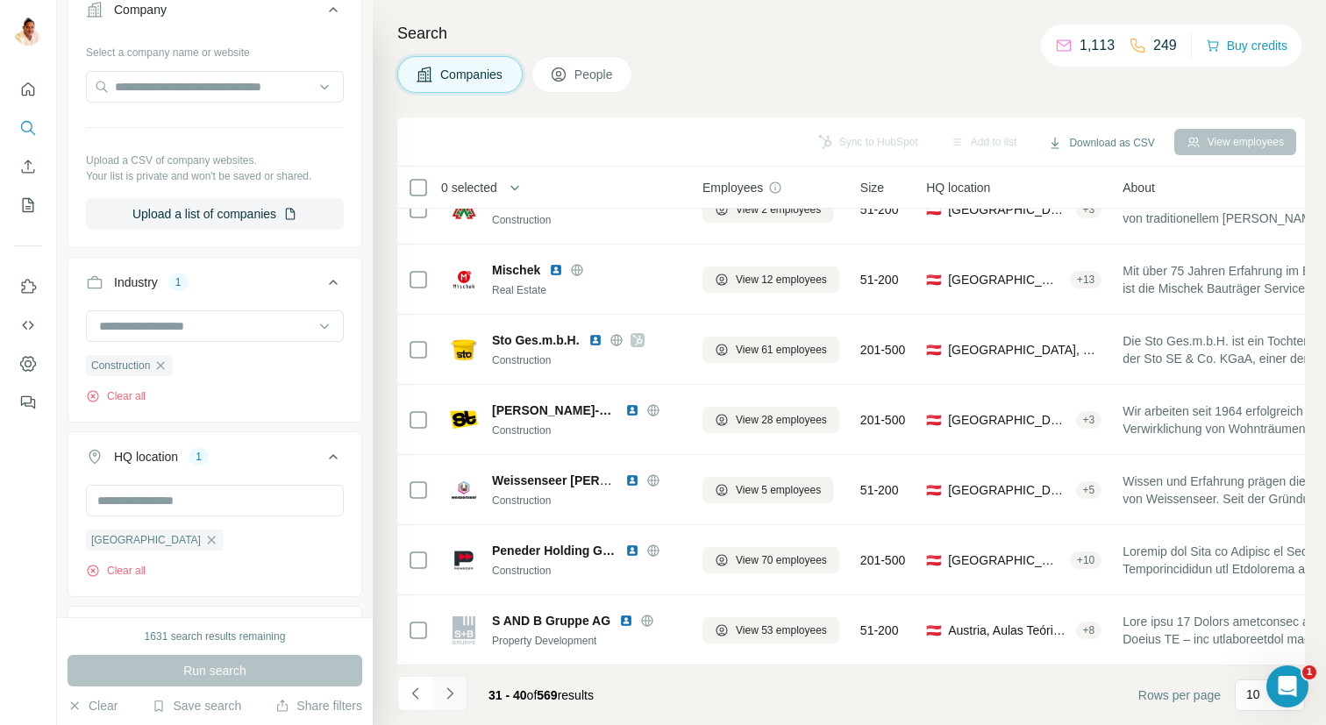
click at [446, 695] on icon "Navigate to next page" at bounding box center [450, 694] width 18 height 18
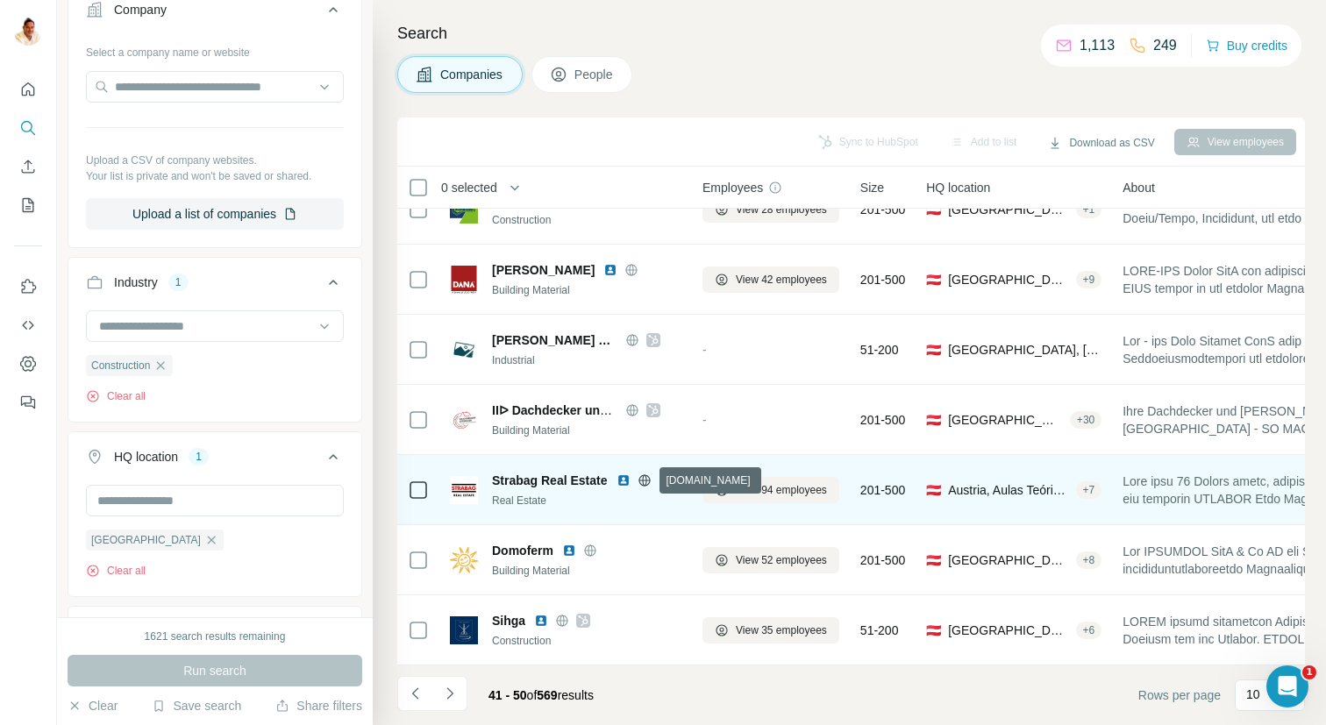
click at [647, 482] on icon at bounding box center [645, 481] width 14 height 14
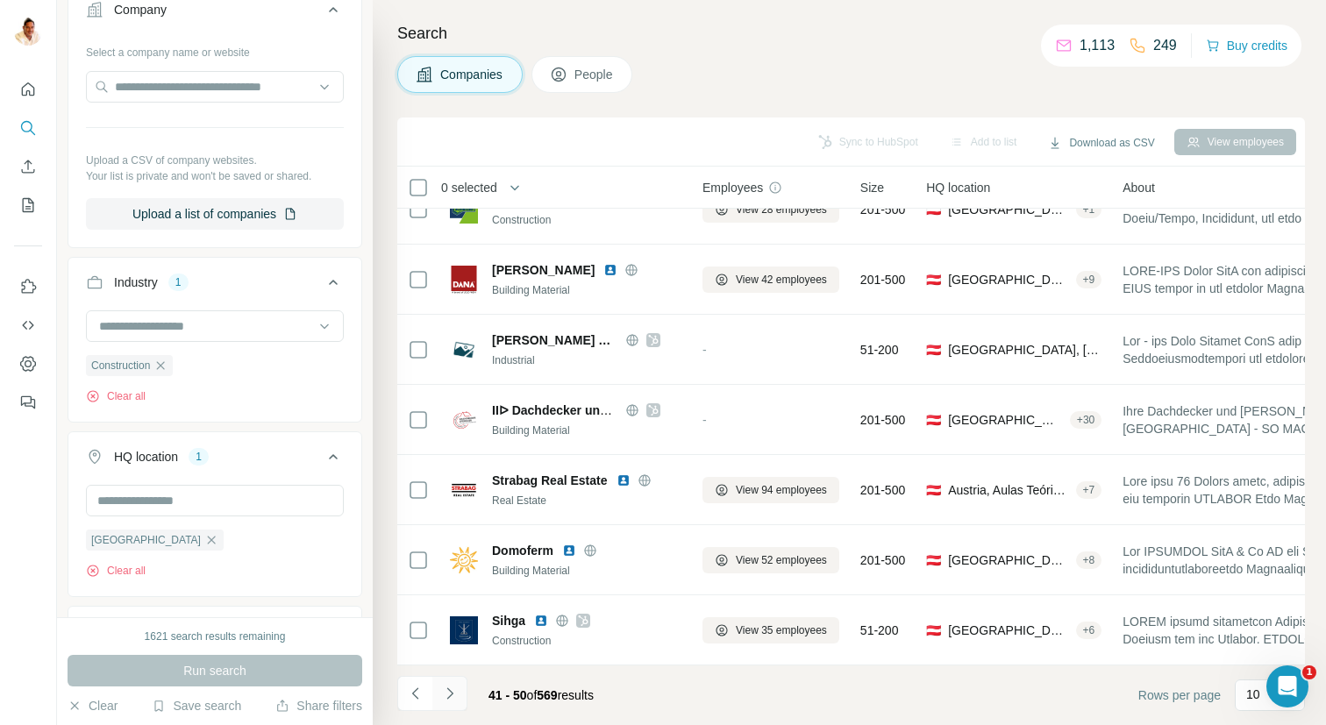
click at [452, 693] on icon "Navigate to next page" at bounding box center [449, 693] width 6 height 11
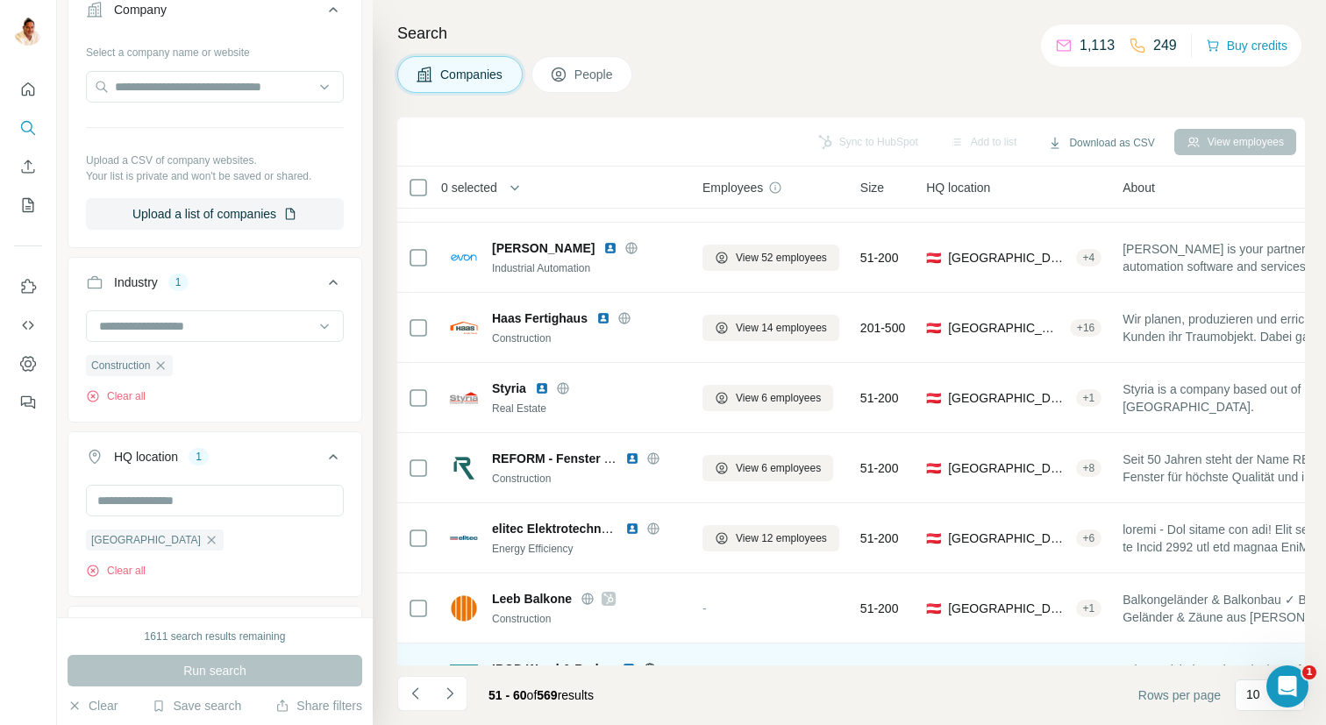
scroll to position [0, 0]
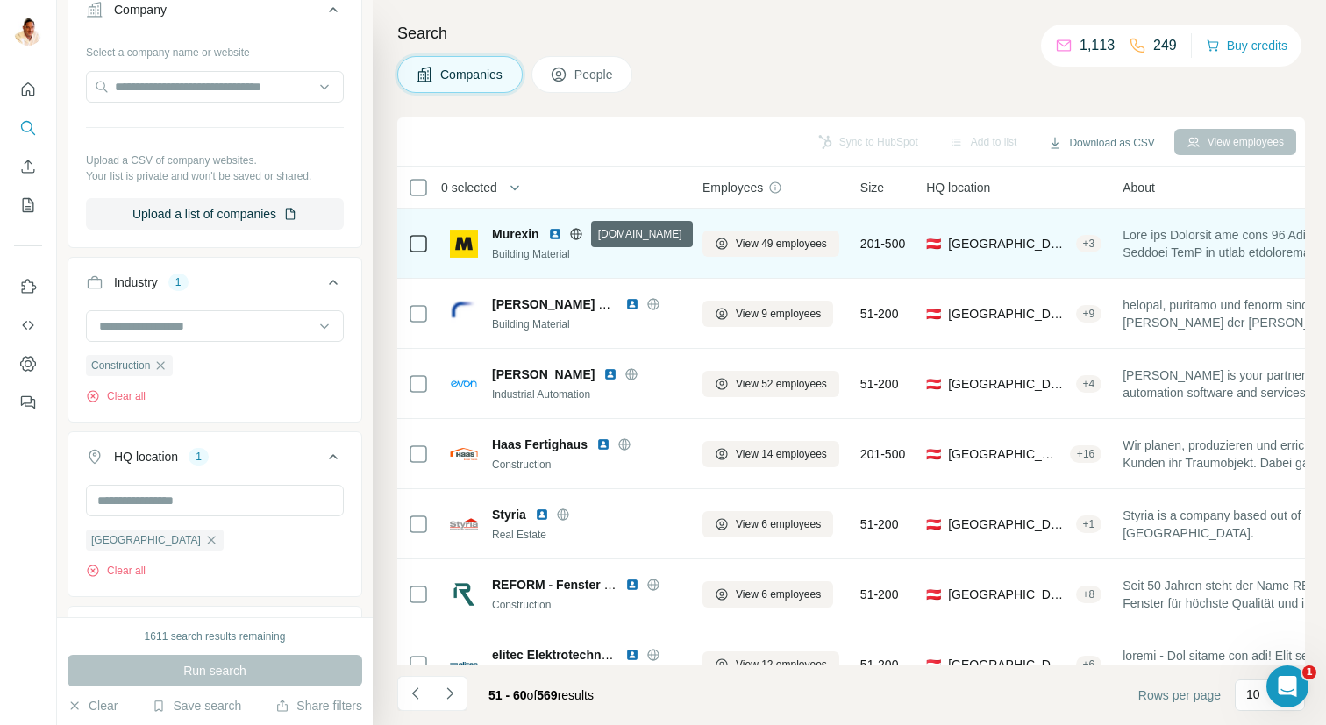
click at [579, 233] on icon at bounding box center [575, 233] width 11 height 1
click at [642, 226] on div "Murexin" at bounding box center [586, 234] width 189 height 18
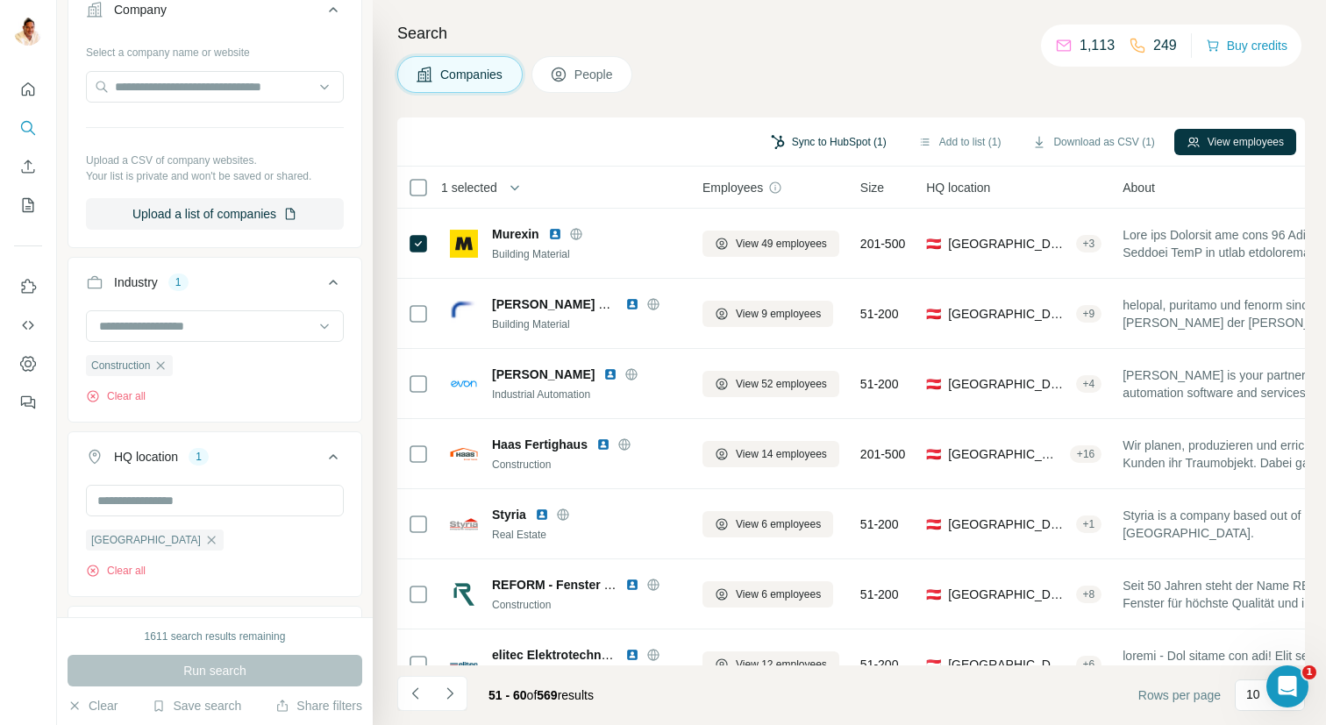
click at [812, 146] on button "Sync to HubSpot (1)" at bounding box center [829, 142] width 140 height 26
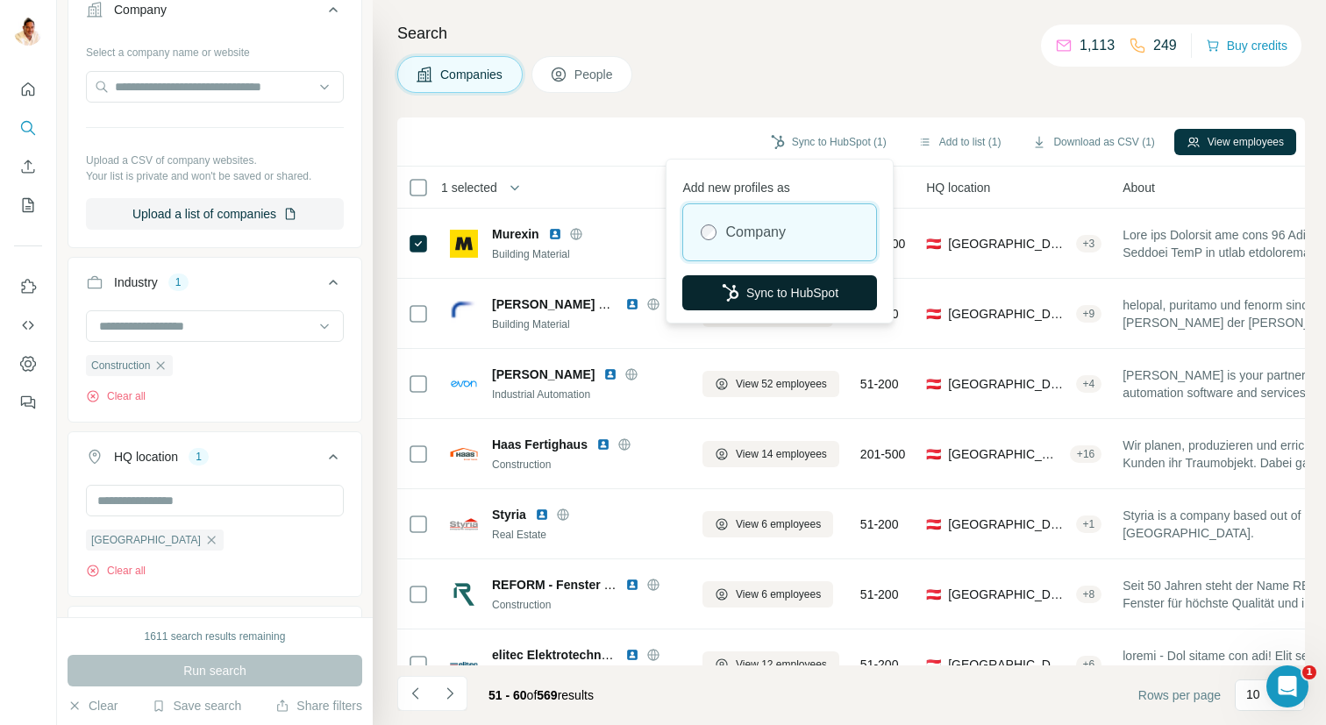
click at [775, 282] on button "Sync to HubSpot" at bounding box center [779, 292] width 195 height 35
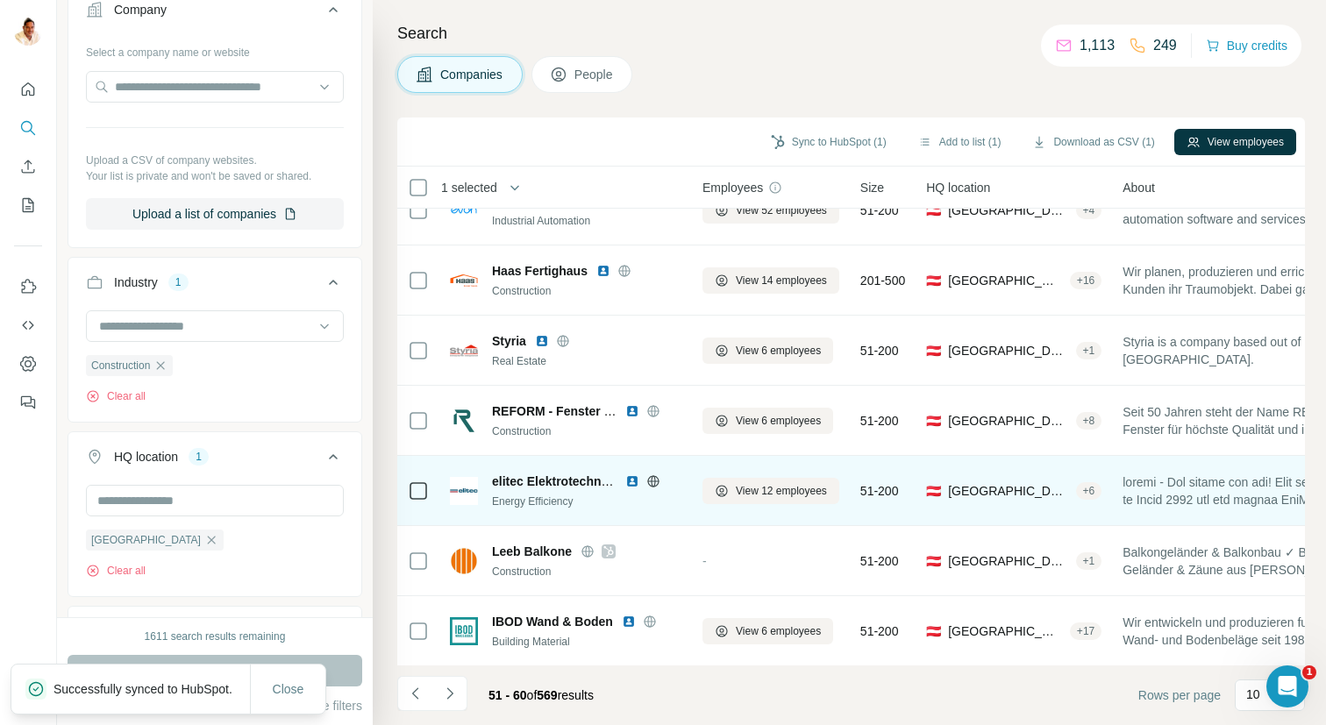
scroll to position [245, 0]
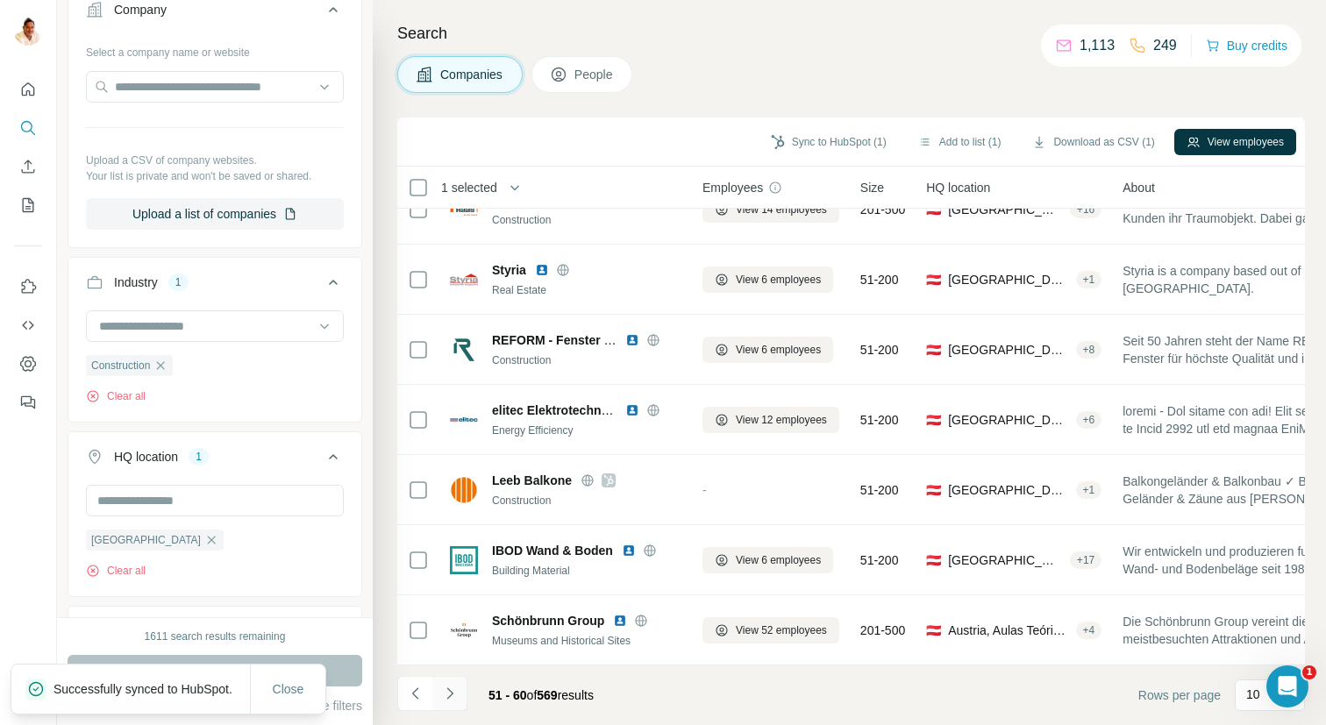
click at [456, 688] on icon "Navigate to next page" at bounding box center [450, 694] width 18 height 18
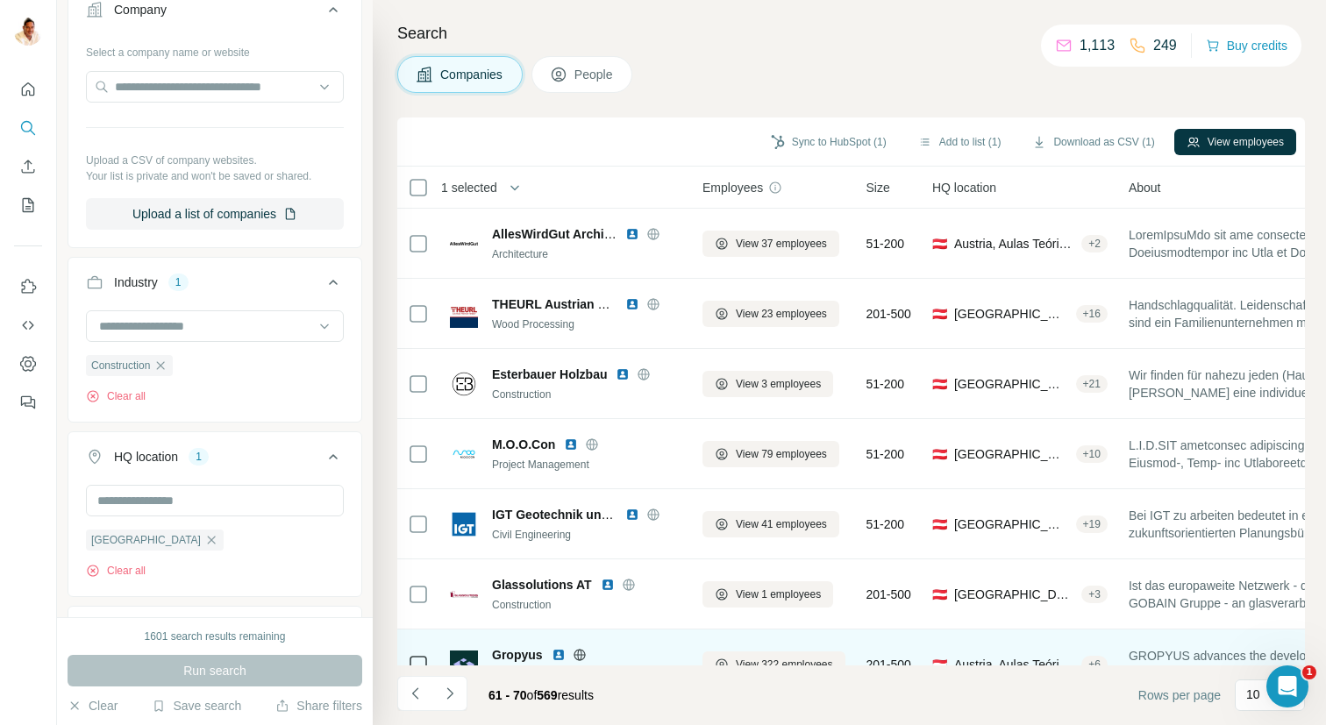
scroll to position [66, 0]
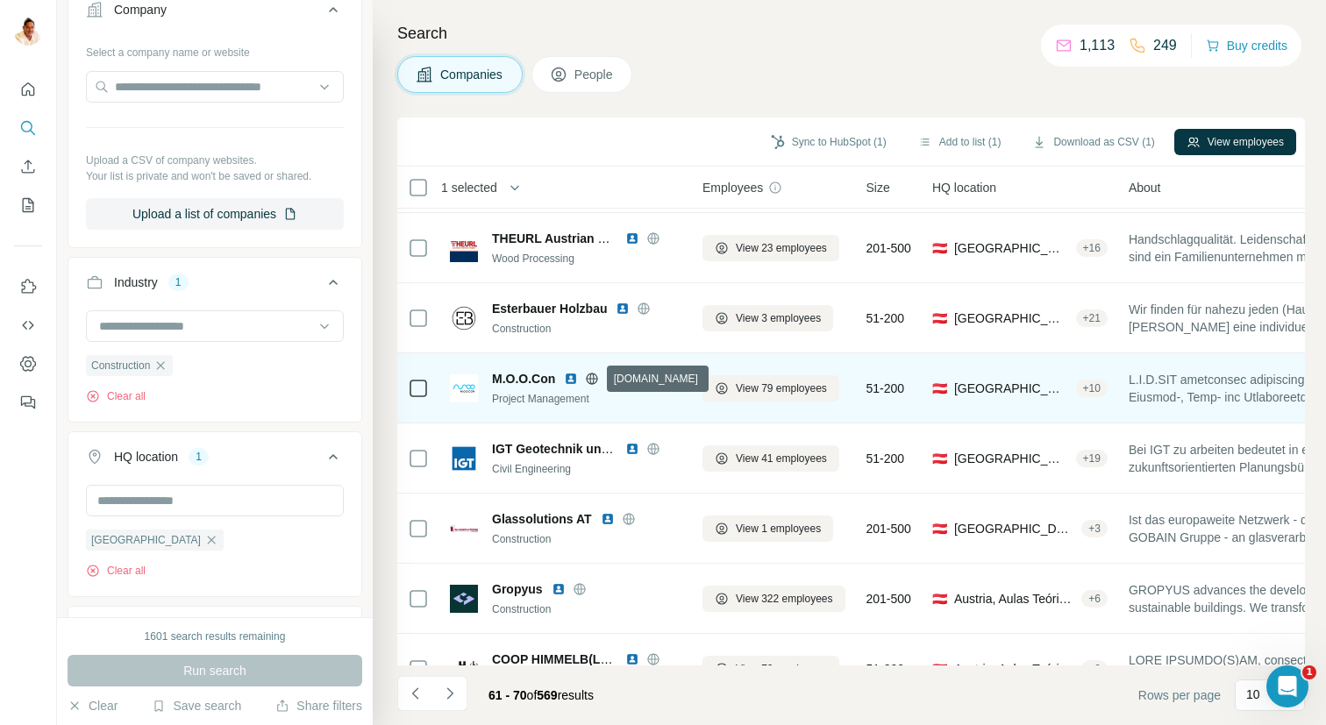
click at [595, 378] on icon at bounding box center [592, 378] width 11 height 1
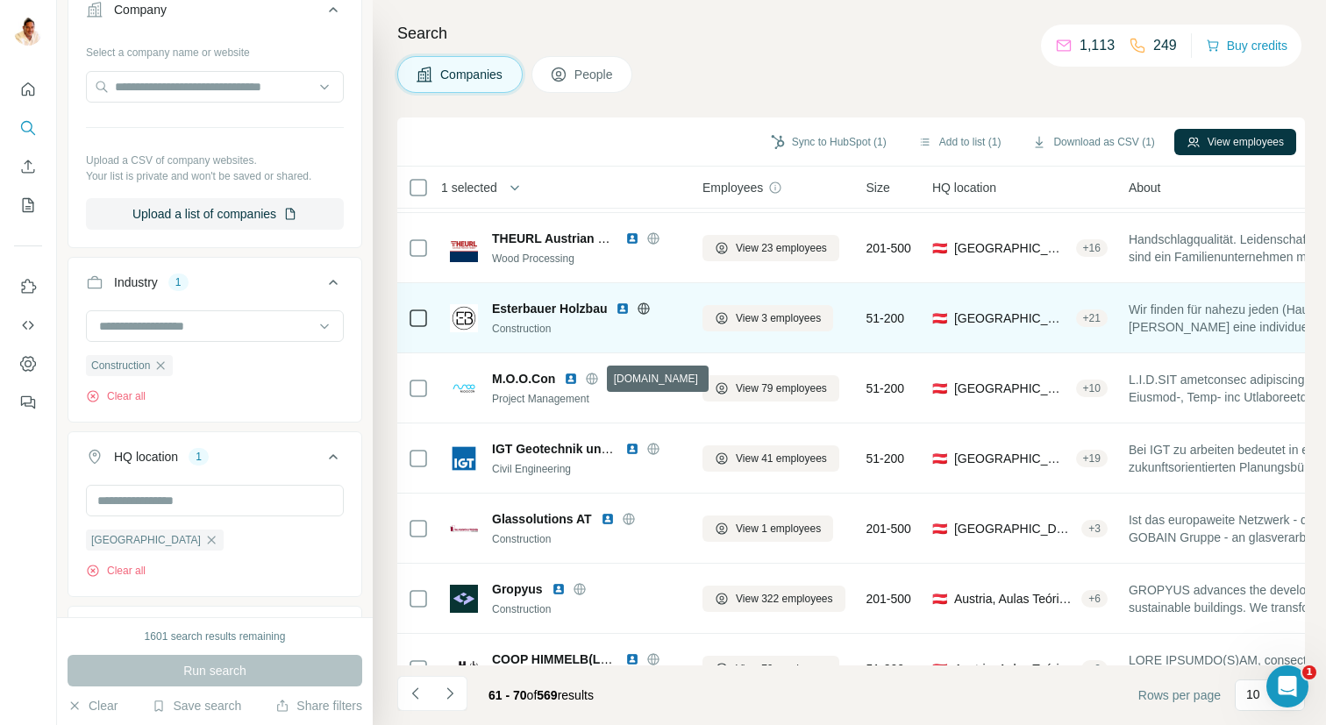
scroll to position [245, 0]
